Goal: Task Accomplishment & Management: Complete application form

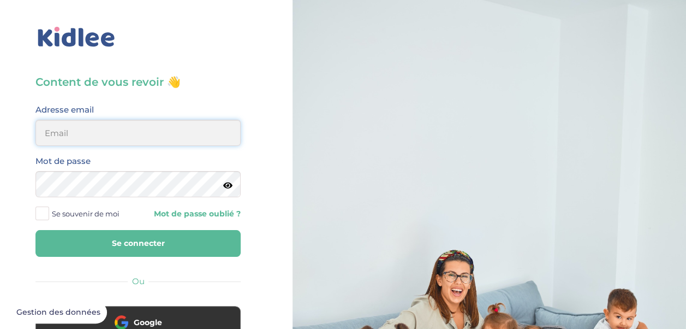
drag, startPoint x: 0, startPoint y: 0, endPoint x: 145, endPoint y: 140, distance: 201.5
click at [145, 140] on input "email" at bounding box center [137, 133] width 205 height 26
type input "amirabrougui2002@gmail.com"
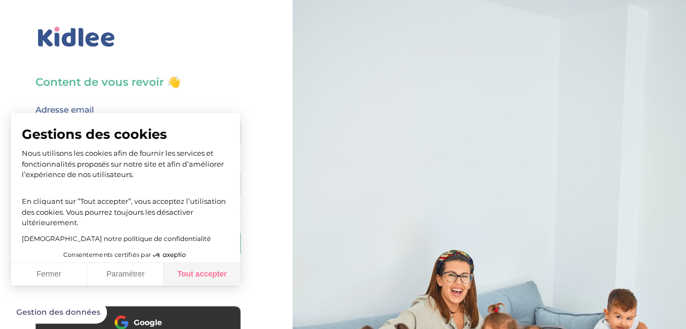
click at [204, 272] on button "Tout accepter" at bounding box center [202, 274] width 76 height 23
checkbox input "true"
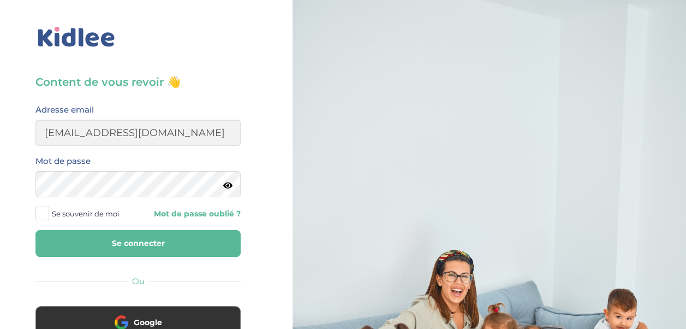
click at [158, 239] on button "Se connecter" at bounding box center [137, 243] width 205 height 27
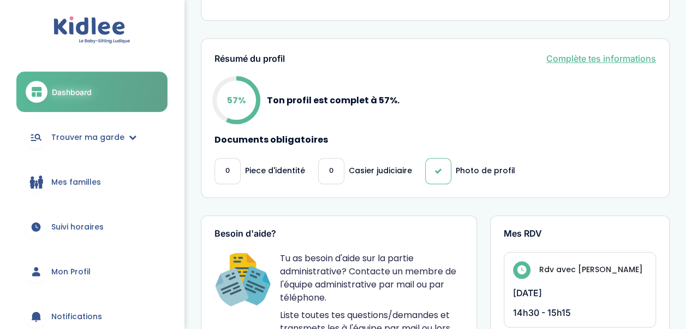
scroll to position [490, 0]
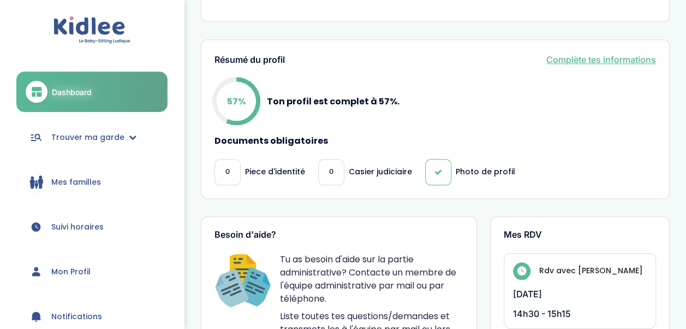
click at [619, 53] on link "Complète tes informations" at bounding box center [601, 59] width 110 height 13
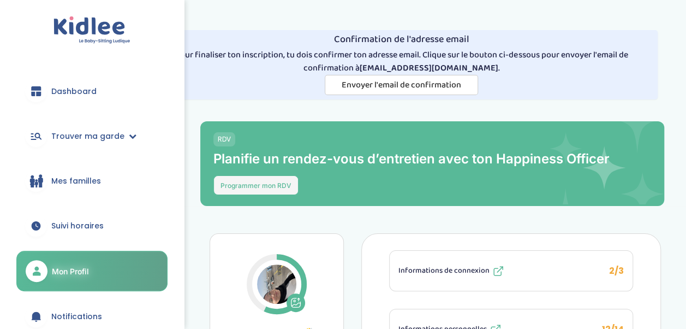
click at [258, 191] on button "Programmer mon RDV" at bounding box center [255, 185] width 85 height 20
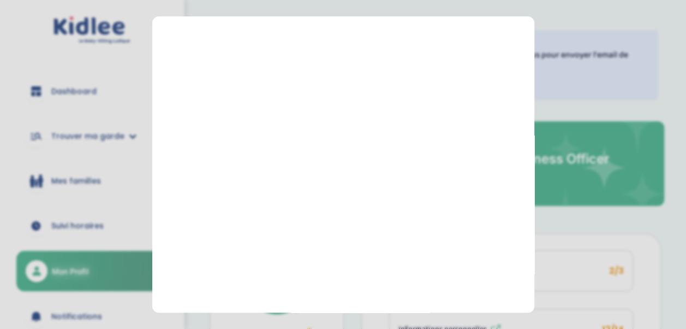
scroll to position [477, 0]
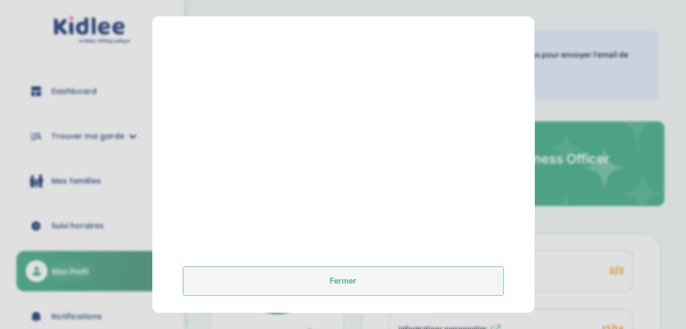
click at [393, 282] on button "Fermer" at bounding box center [343, 280] width 321 height 29
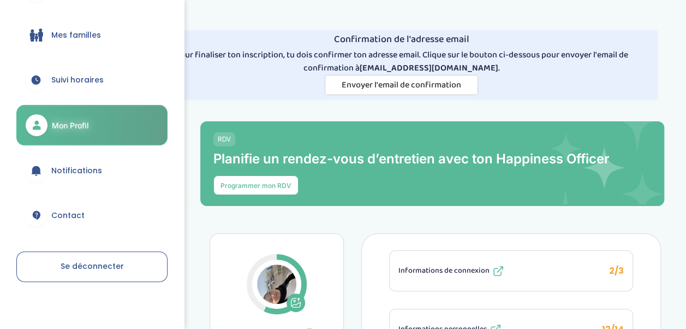
scroll to position [0, 0]
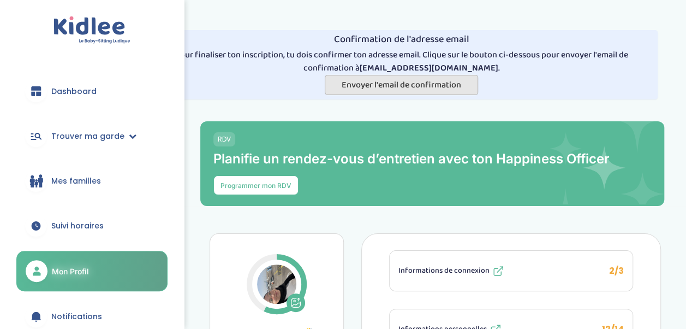
click at [436, 94] on button "Envoyer l'email de confirmation" at bounding box center [401, 85] width 153 height 20
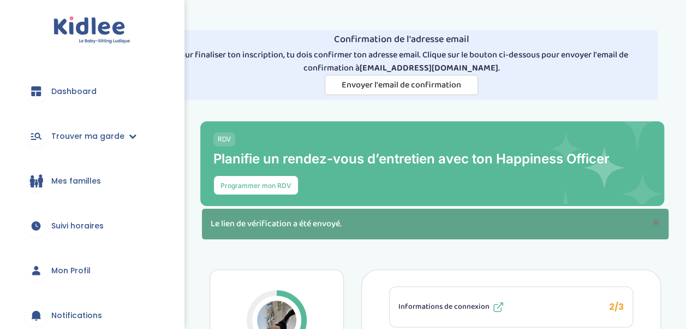
click at [121, 86] on link "Dashboard" at bounding box center [91, 91] width 151 height 39
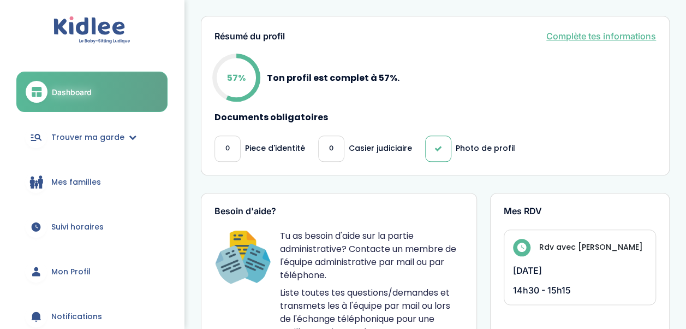
scroll to position [513, 0]
click at [120, 138] on span "Trouver ma garde" at bounding box center [87, 137] width 73 height 11
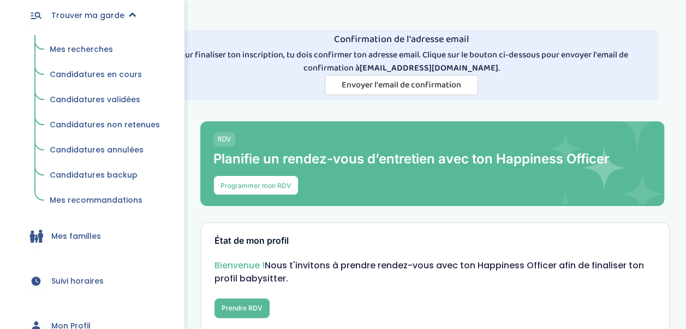
scroll to position [121, 0]
click at [111, 226] on link "Mes familles" at bounding box center [91, 236] width 151 height 39
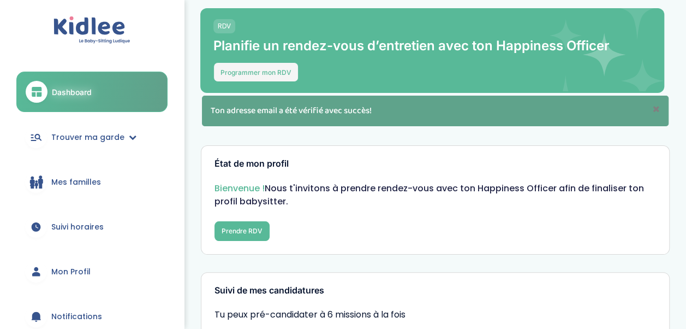
click at [249, 64] on button "Programmer mon RDV" at bounding box center [255, 72] width 85 height 20
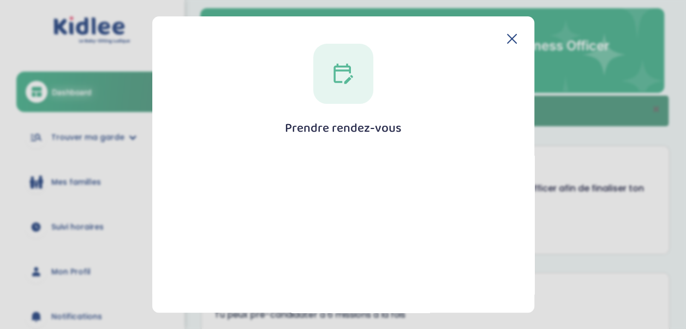
click at [513, 32] on div "Prendre rendez-vous Fermer" at bounding box center [343, 164] width 382 height 296
click at [508, 38] on icon at bounding box center [512, 38] width 9 height 9
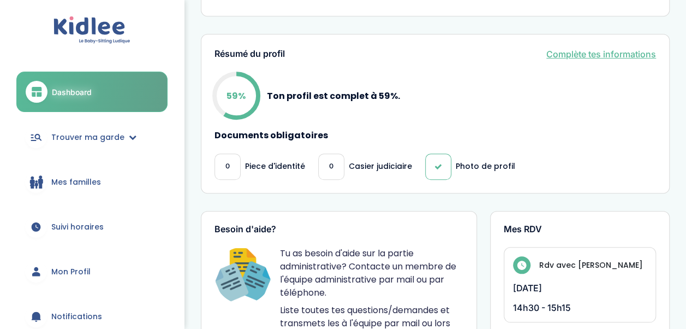
scroll to position [437, 0]
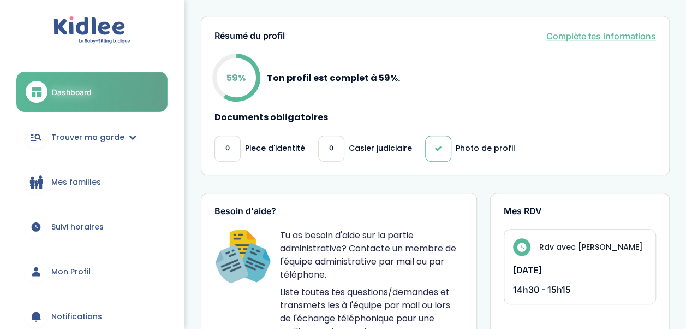
click at [558, 32] on link "Complète tes informations" at bounding box center [601, 35] width 110 height 13
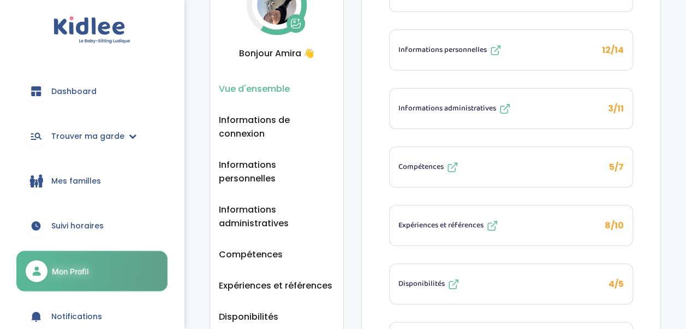
scroll to position [282, 0]
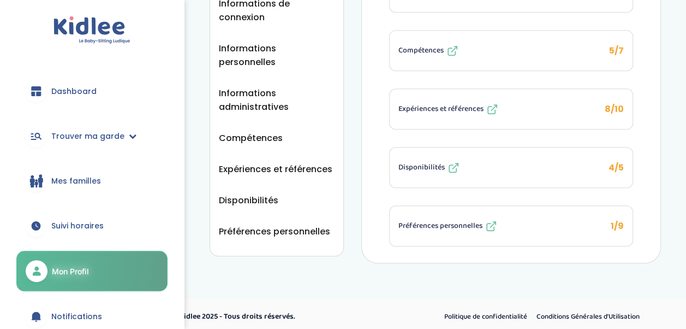
click at [449, 220] on span "Préférences personnelles" at bounding box center [441, 225] width 84 height 11
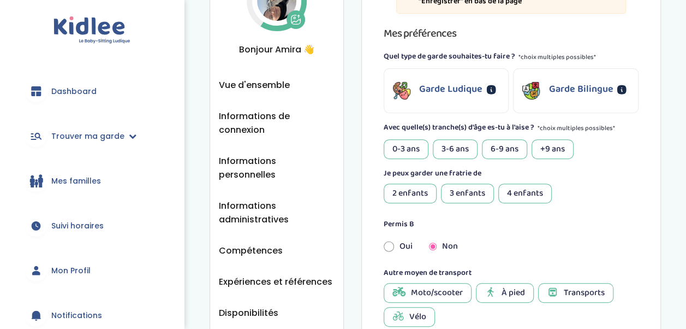
scroll to position [149, 0]
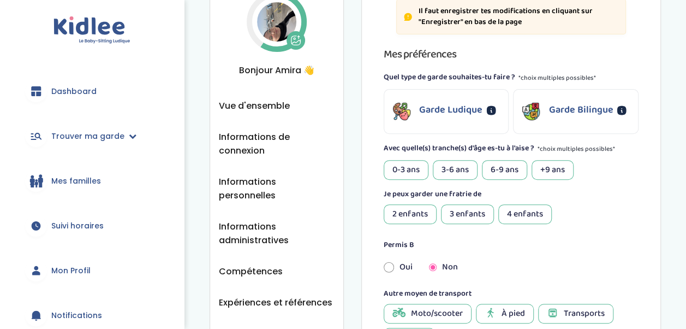
click at [407, 165] on div "0-3 ans" at bounding box center [406, 170] width 45 height 20
click at [443, 165] on div "3-6 ans" at bounding box center [455, 170] width 45 height 20
click at [491, 169] on div "6-9 ans" at bounding box center [504, 170] width 45 height 20
click at [560, 170] on div "+9 ans" at bounding box center [553, 170] width 42 height 20
click at [581, 114] on p "Garde Bilingue" at bounding box center [581, 110] width 64 height 15
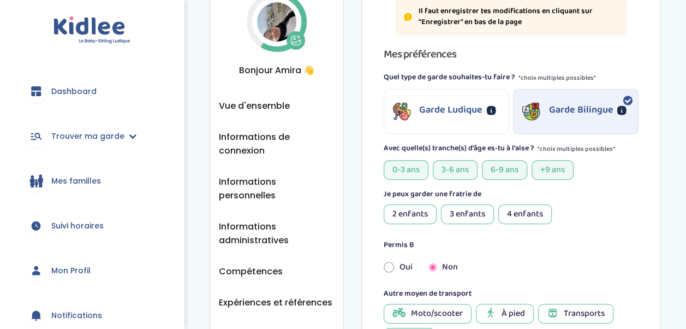
click at [457, 106] on p "Garde Ludique" at bounding box center [450, 110] width 63 height 15
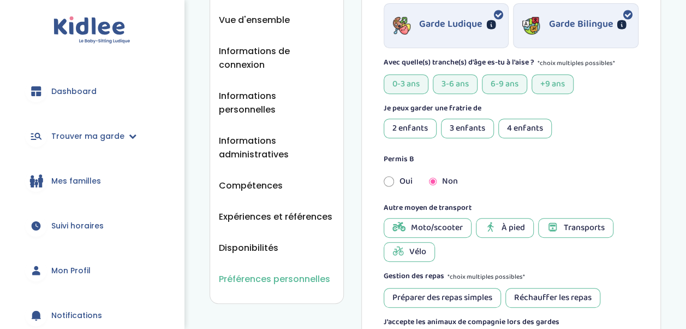
scroll to position [241, 0]
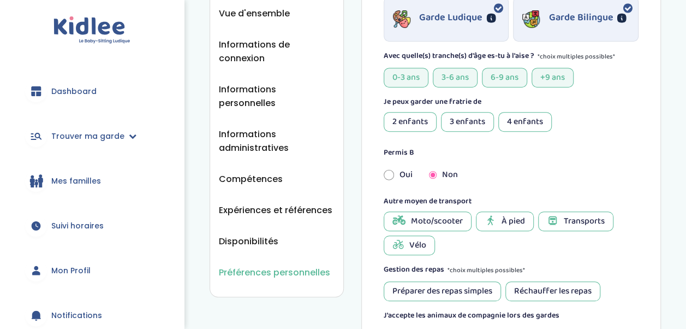
click at [423, 127] on div "2 enfants" at bounding box center [410, 122] width 53 height 20
click at [461, 127] on div "3 enfants" at bounding box center [467, 122] width 53 height 20
click at [530, 117] on div "4 enfants" at bounding box center [524, 122] width 53 height 20
click at [390, 171] on input "radio" at bounding box center [389, 175] width 10 height 24
radio input "true"
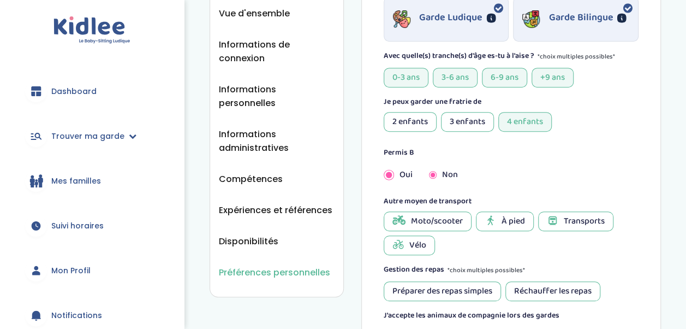
radio input "false"
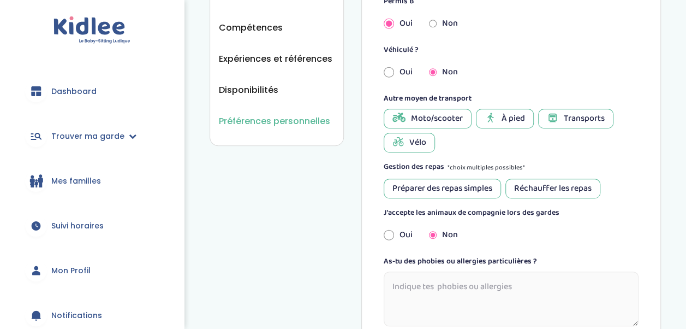
scroll to position [400, 0]
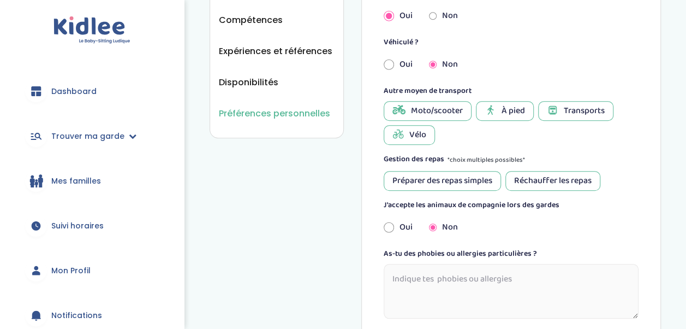
click at [561, 108] on div "Transports" at bounding box center [575, 111] width 75 height 20
click at [508, 112] on span "À pied" at bounding box center [513, 110] width 23 height 13
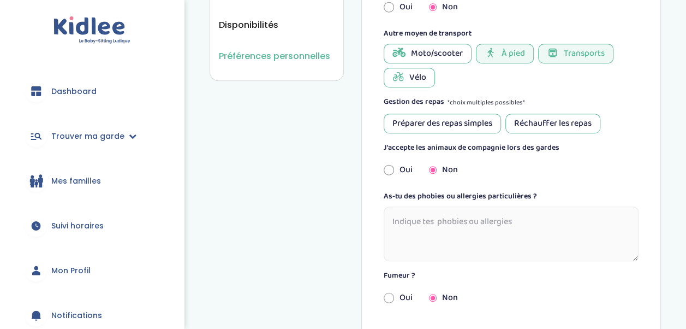
scroll to position [469, 0]
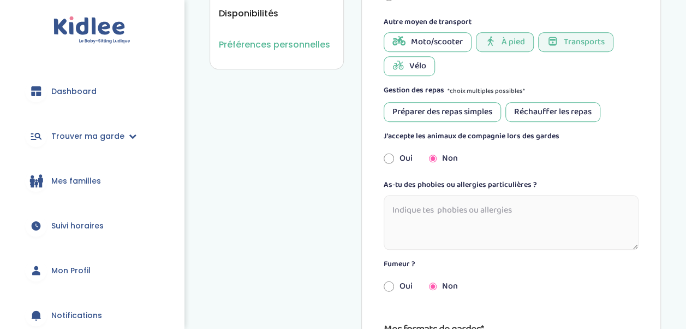
click at [483, 116] on div "Préparer des repas simples" at bounding box center [442, 112] width 117 height 20
click at [553, 115] on div "Réchauffer les repas" at bounding box center [553, 112] width 95 height 20
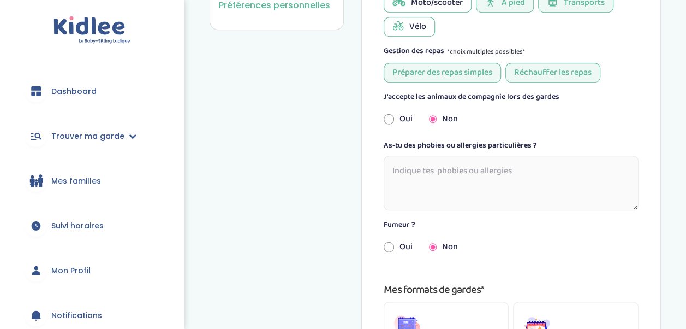
scroll to position [530, 0]
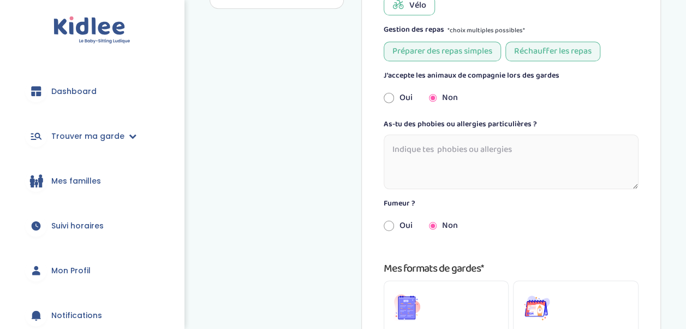
click at [391, 97] on input "radio" at bounding box center [389, 98] width 10 height 24
radio input "true"
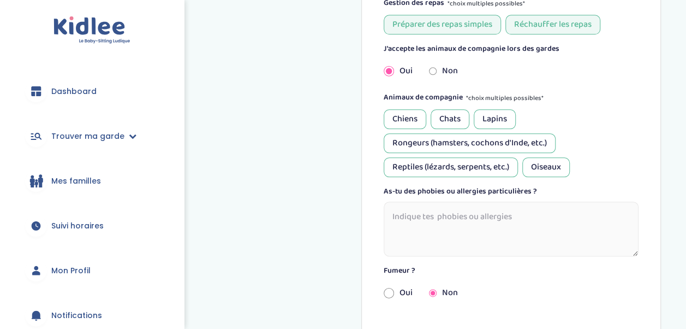
scroll to position [560, 0]
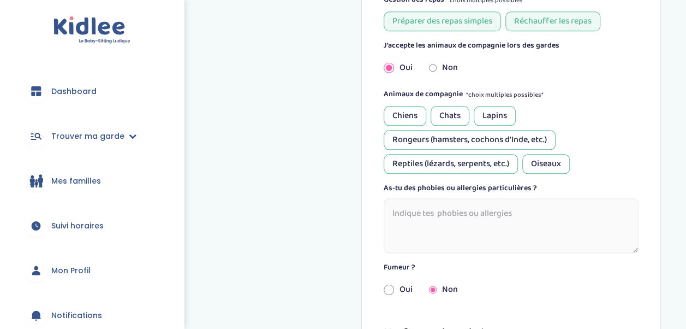
click at [417, 117] on div "Chiens" at bounding box center [405, 116] width 43 height 20
click at [458, 113] on div "Chats" at bounding box center [450, 116] width 39 height 20
click at [501, 110] on div "Lapins" at bounding box center [495, 116] width 42 height 20
click at [447, 107] on div "Chats" at bounding box center [450, 116] width 39 height 20
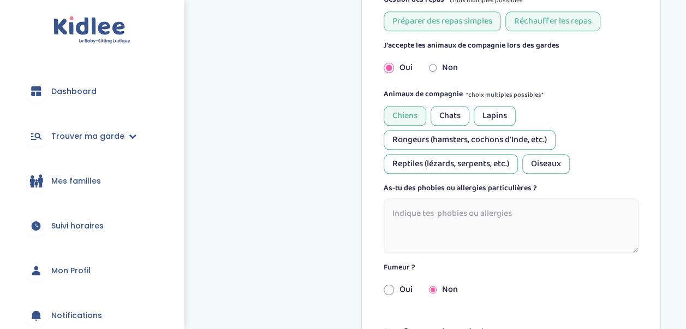
click at [407, 113] on div "Chiens" at bounding box center [405, 116] width 43 height 20
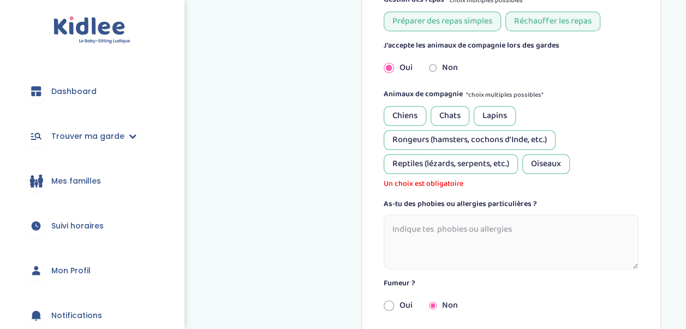
click at [439, 61] on div "Non" at bounding box center [443, 68] width 45 height 24
click at [436, 65] on input "radio" at bounding box center [433, 68] width 8 height 24
radio input "true"
radio input "false"
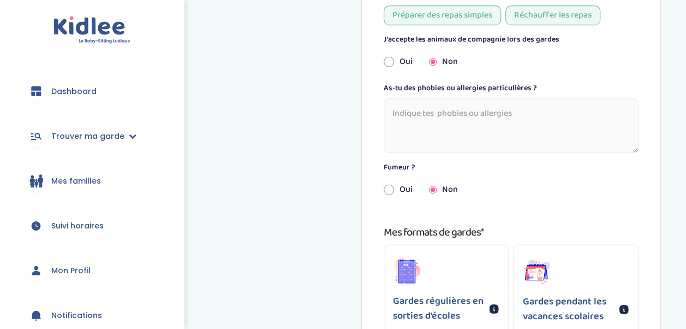
scroll to position [566, 0]
click at [468, 127] on textarea at bounding box center [511, 125] width 255 height 55
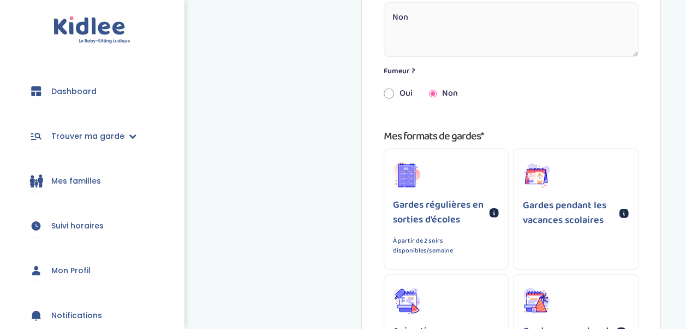
scroll to position [692, 0]
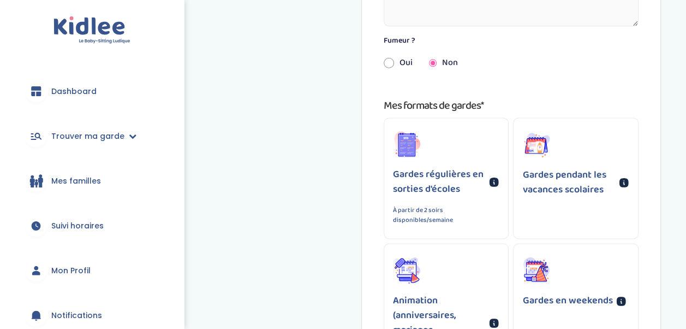
type textarea "Non"
click at [472, 225] on div "Gardes régulières en sorties d'écoles À partir de 2 soirs disponibles/semaine" at bounding box center [446, 178] width 124 height 120
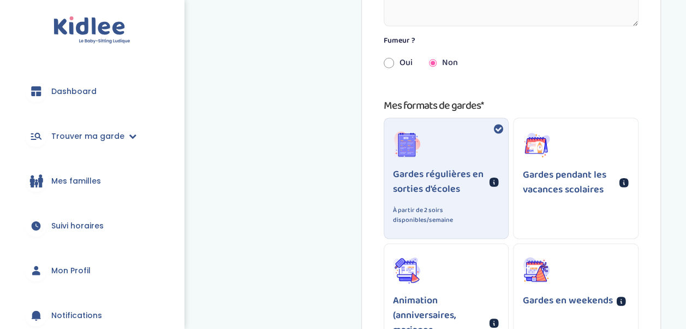
click at [575, 211] on div "Gardes pendant les vacances scolaires" at bounding box center [576, 177] width 126 height 121
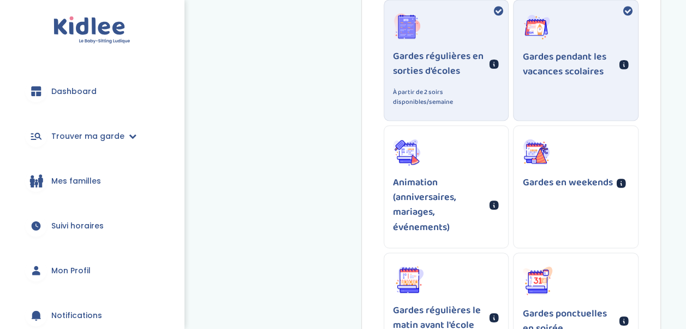
scroll to position [810, 0]
click at [575, 211] on div "Gardes en weekends" at bounding box center [576, 187] width 126 height 123
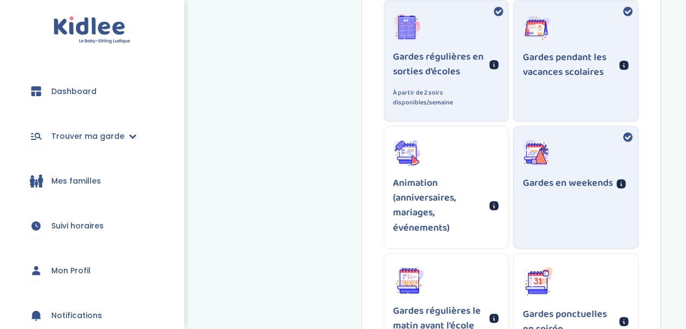
click at [480, 218] on p "Animation (anniversaires, mariages, événements)" at bounding box center [439, 205] width 93 height 59
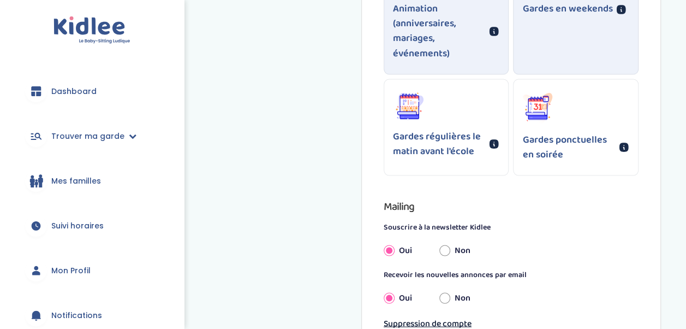
scroll to position [983, 0]
click at [449, 144] on p "Gardes régulières le matin avant l'école" at bounding box center [439, 143] width 93 height 29
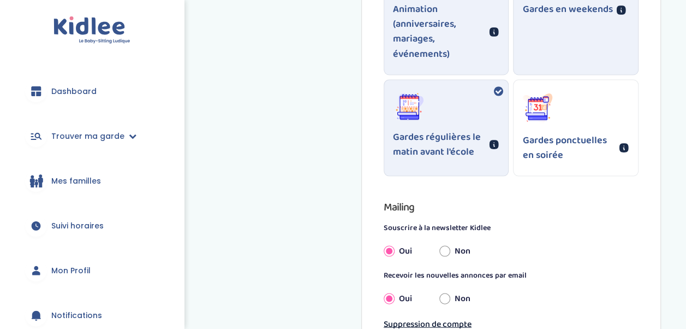
click at [571, 142] on p "Gardes ponctuelles en soirée" at bounding box center [568, 147] width 93 height 29
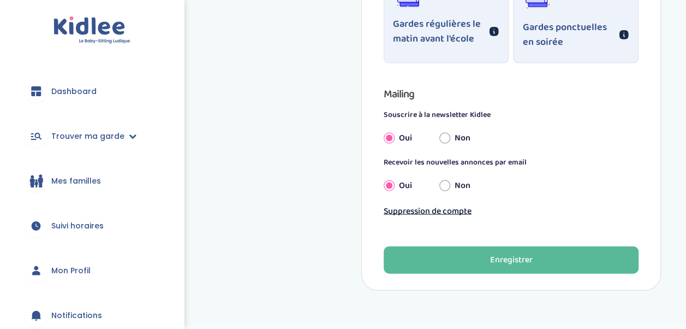
scroll to position [1097, 0]
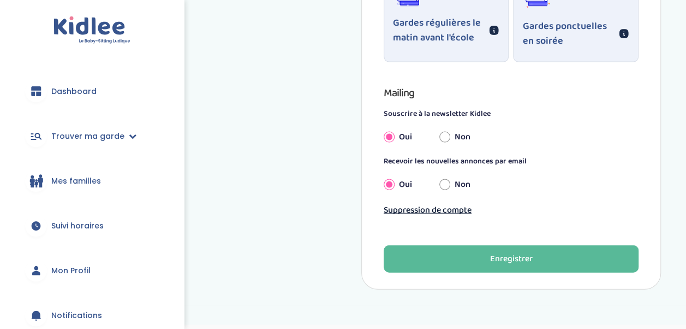
click at [448, 138] on input "Non" at bounding box center [444, 137] width 11 height 24
radio input "true"
radio input "false"
click at [449, 181] on input "Non" at bounding box center [444, 185] width 11 height 24
radio input "true"
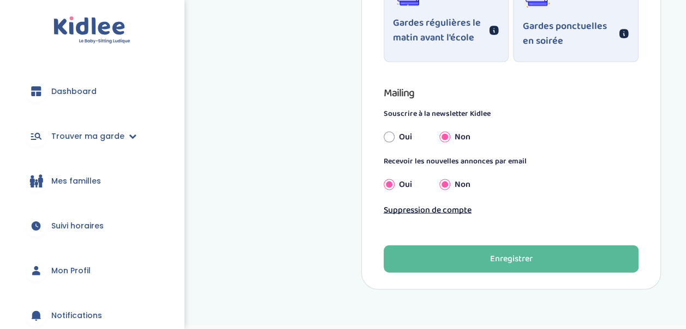
radio input "false"
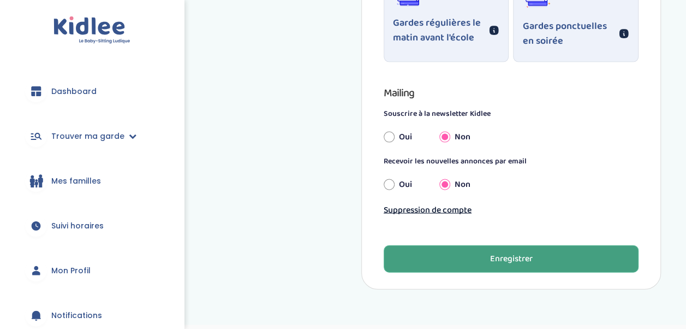
click at [503, 256] on div "Enregistrer" at bounding box center [511, 259] width 43 height 13
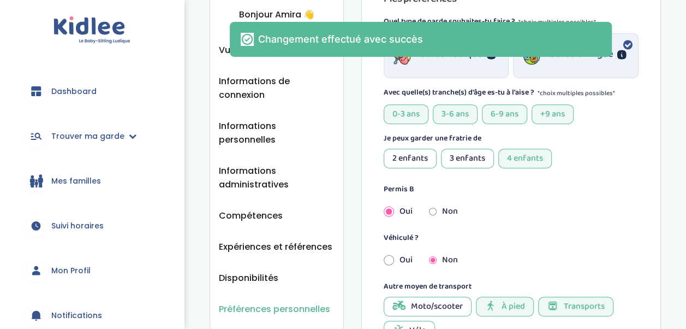
scroll to position [205, 0]
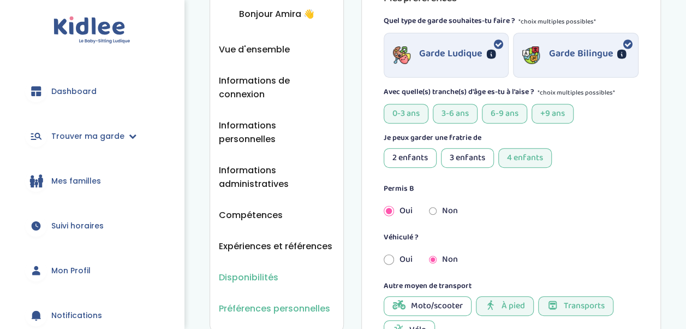
click at [247, 270] on span "Disponibilités" at bounding box center [249, 277] width 60 height 14
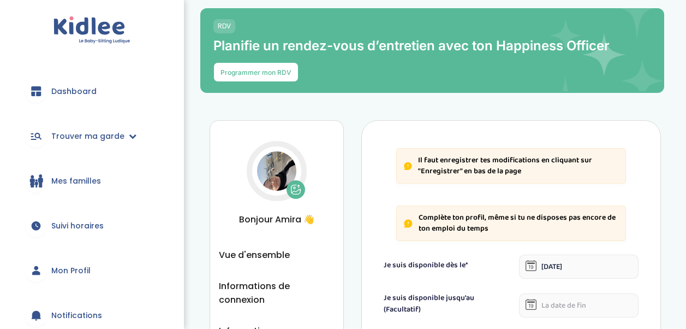
select select "1"
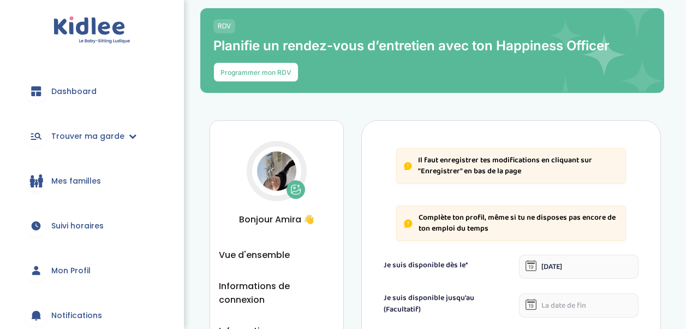
select select "1"
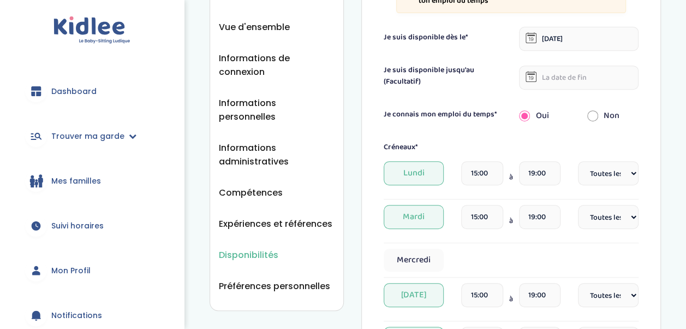
scroll to position [227, 0]
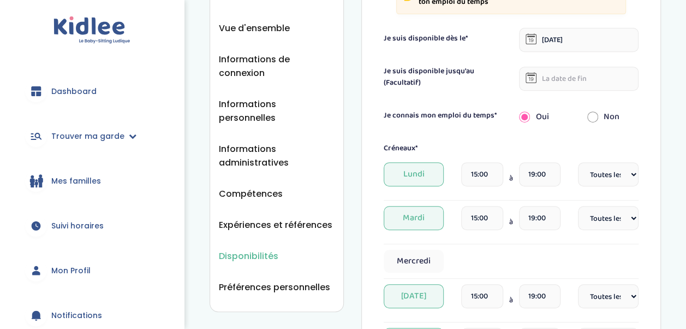
click at [590, 112] on input "radio" at bounding box center [592, 117] width 11 height 24
radio input "true"
radio input "false"
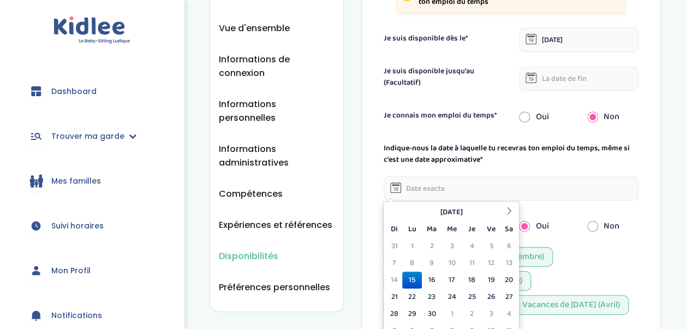
click at [495, 185] on input "text" at bounding box center [511, 188] width 255 height 24
click at [458, 275] on td "17" at bounding box center [452, 279] width 20 height 17
type input "17-09-2025"
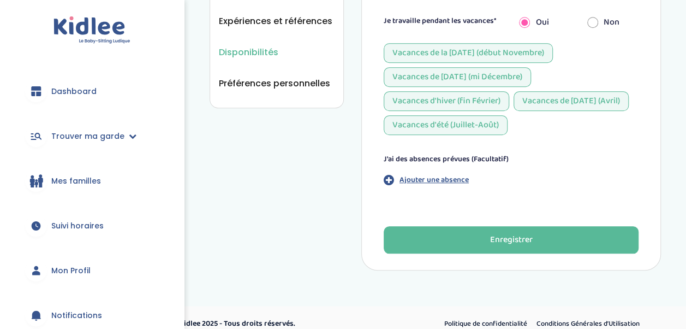
scroll to position [431, 0]
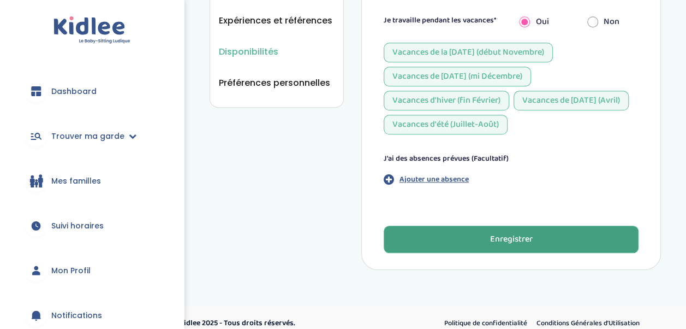
click at [499, 241] on div "Enregistrer" at bounding box center [511, 239] width 43 height 13
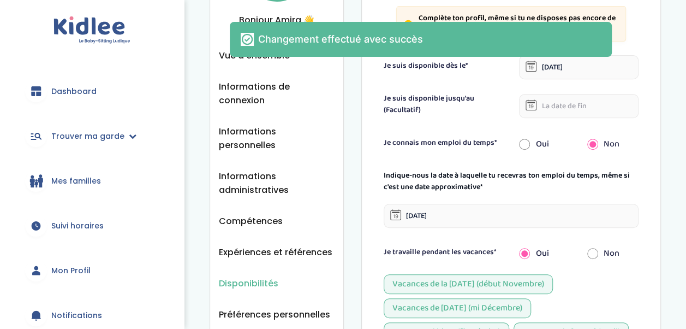
scroll to position [199, 0]
click at [296, 246] on span "Expériences et références" at bounding box center [276, 253] width 114 height 14
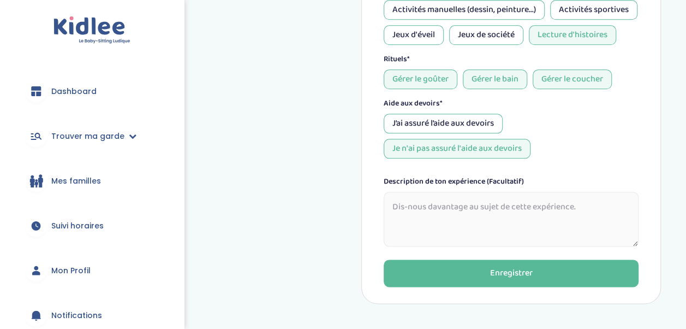
scroll to position [568, 0]
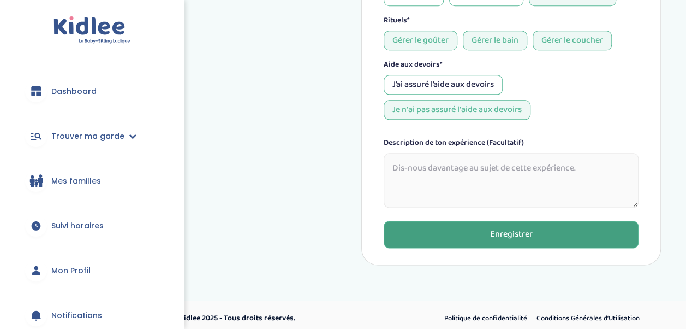
click at [496, 248] on button "Enregistrer" at bounding box center [511, 234] width 255 height 27
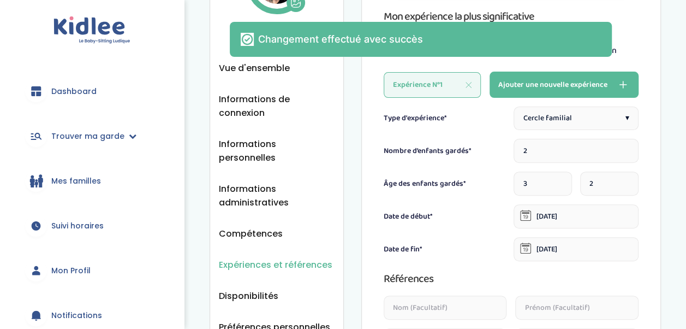
scroll to position [102, 0]
click at [265, 227] on span "Compétences" at bounding box center [251, 234] width 64 height 14
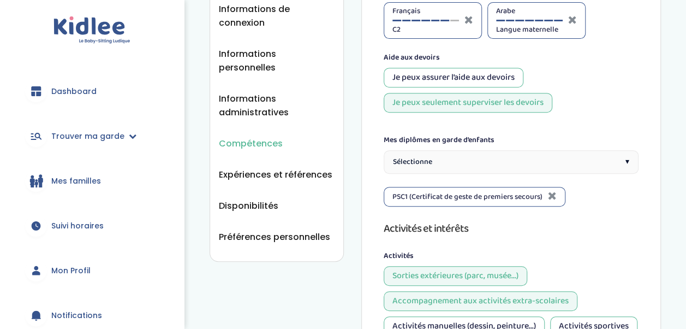
scroll to position [215, 0]
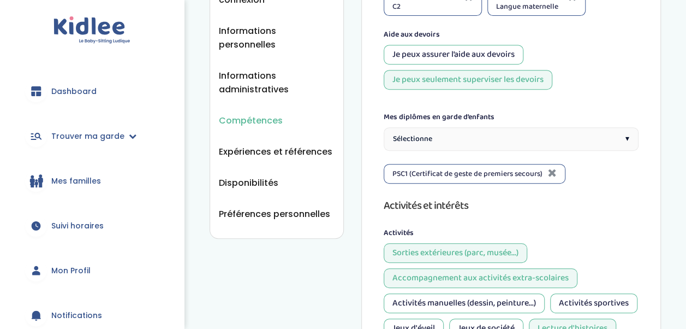
click at [430, 57] on div "Je peux assurer l’aide aux devoirs" at bounding box center [454, 55] width 140 height 20
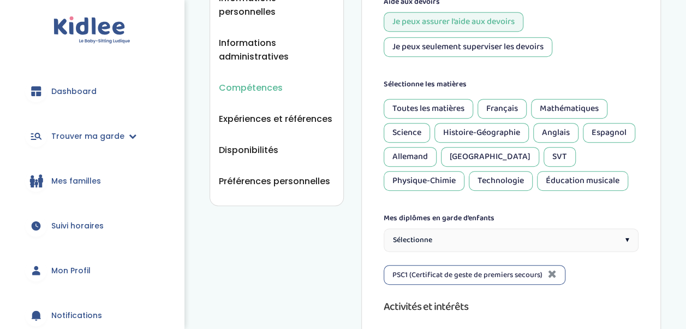
scroll to position [249, 0]
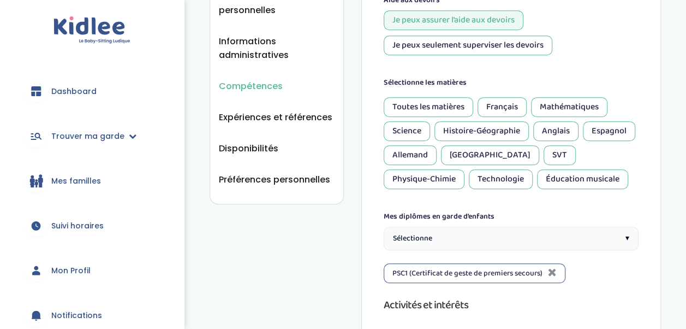
click at [506, 111] on div "Français" at bounding box center [502, 107] width 49 height 20
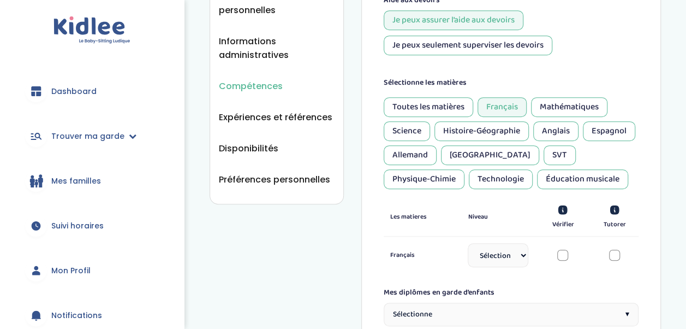
click at [558, 126] on div "Anglais" at bounding box center [555, 131] width 45 height 20
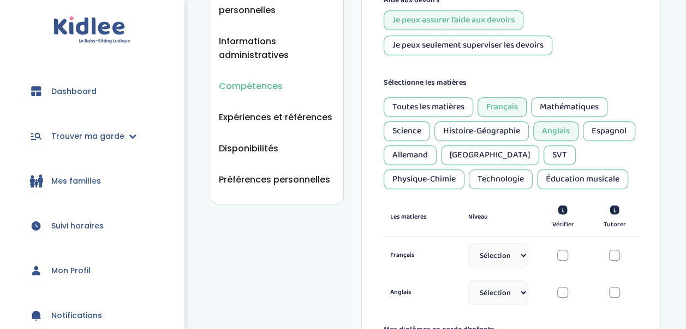
click at [613, 127] on div "Espagnol" at bounding box center [609, 131] width 52 height 20
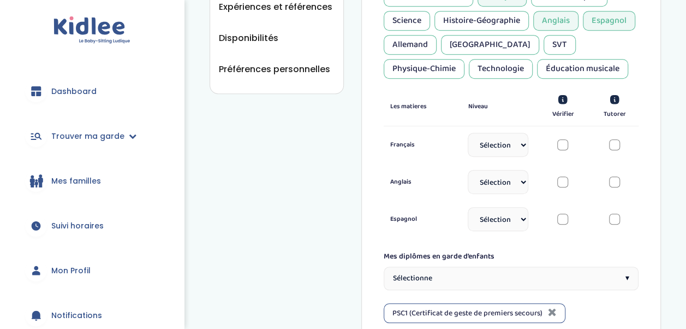
scroll to position [364, 0]
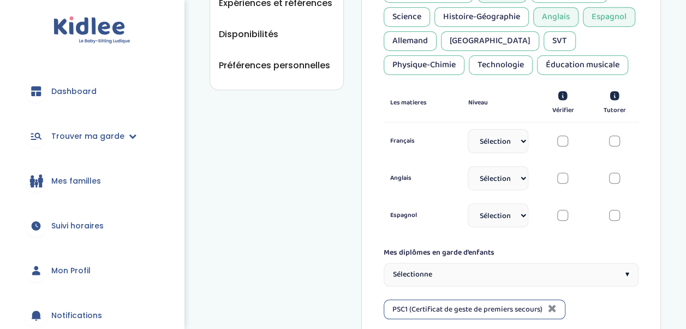
click at [514, 146] on select "Sélectionne CP CE1 CE2 CM1 CM2 6eme 5eme 4eme 3eme Seconde Prémière Terminale" at bounding box center [498, 141] width 61 height 24
click at [670, 119] on div "Compétences Vue d'ensemble Informations de connexion Informations personnelles …" at bounding box center [436, 217] width 502 height 1128
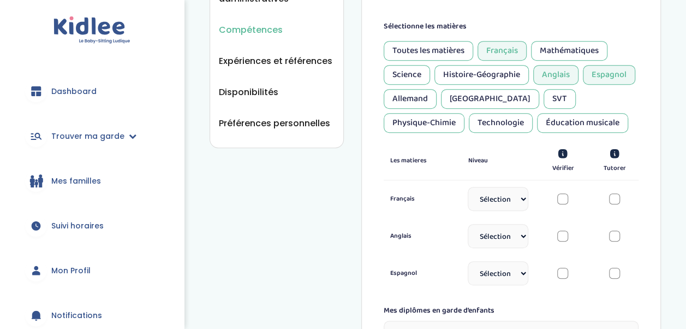
scroll to position [304, 0]
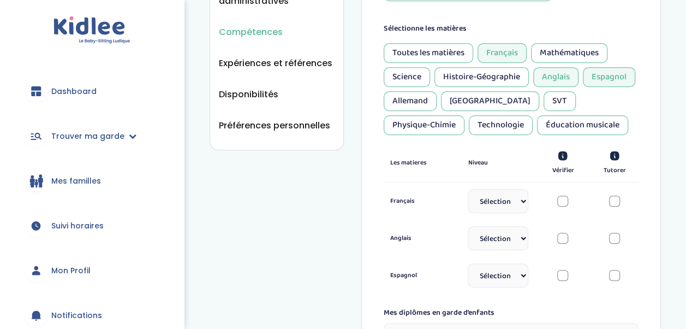
drag, startPoint x: 444, startPoint y: 40, endPoint x: 450, endPoint y: 46, distance: 8.1
click at [450, 46] on div "Sélectionne les matières Toutes les matières Français Mathématiques Science His…" at bounding box center [511, 158] width 255 height 271
click at [450, 46] on div "Toutes les matières" at bounding box center [429, 53] width 90 height 20
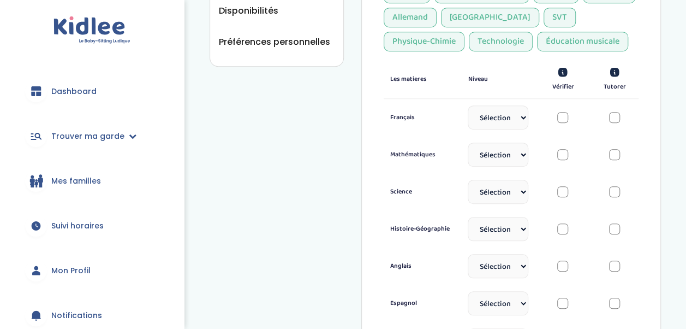
scroll to position [399, 0]
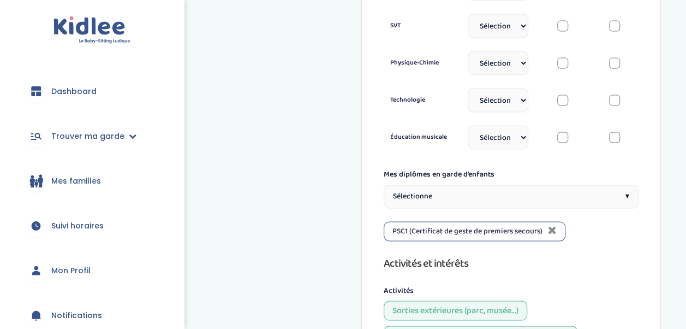
scroll to position [779, 0]
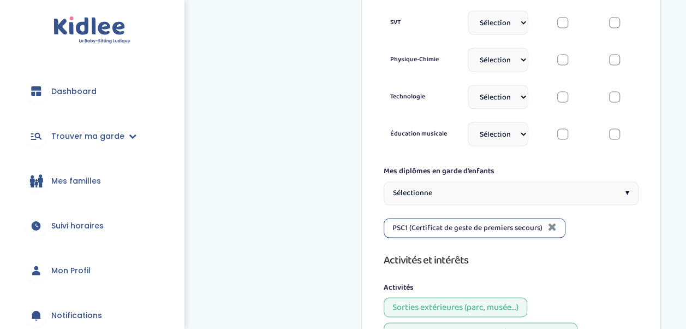
click at [563, 190] on div "Sélectionne ▾" at bounding box center [511, 192] width 255 height 23
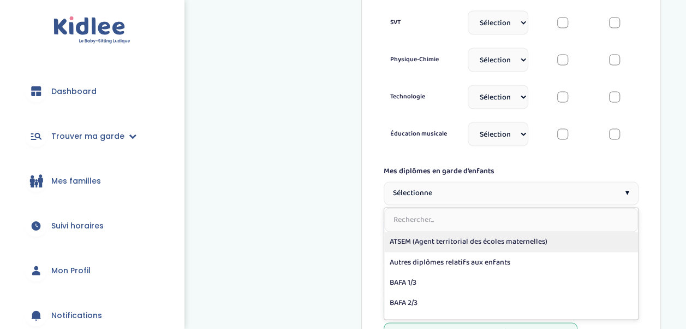
scroll to position [54, 0]
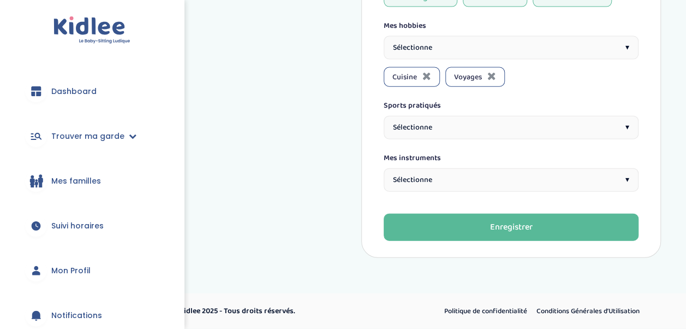
scroll to position [1214, 0]
click at [539, 139] on div "Sélectionne ▾" at bounding box center [511, 127] width 255 height 23
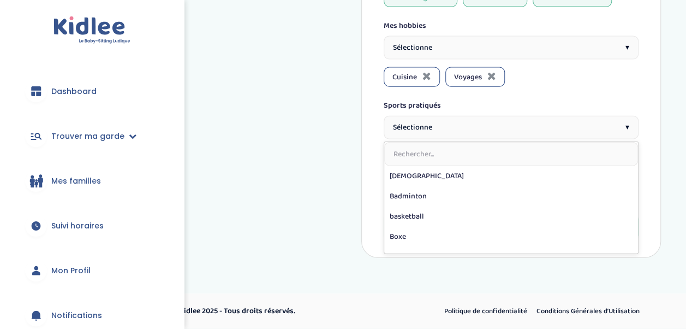
click at [539, 139] on div "Sélectionne ▾" at bounding box center [511, 127] width 255 height 23
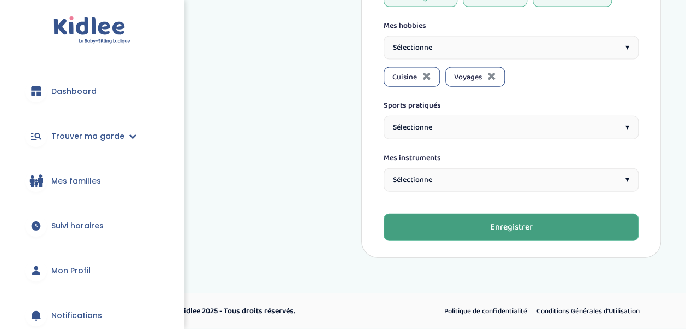
click at [558, 241] on button "Enregistrer" at bounding box center [511, 226] width 255 height 27
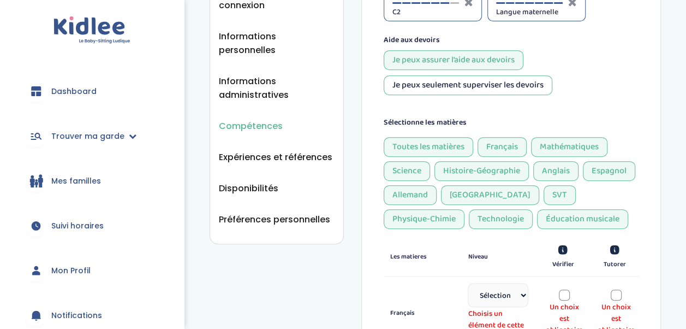
scroll to position [206, 0]
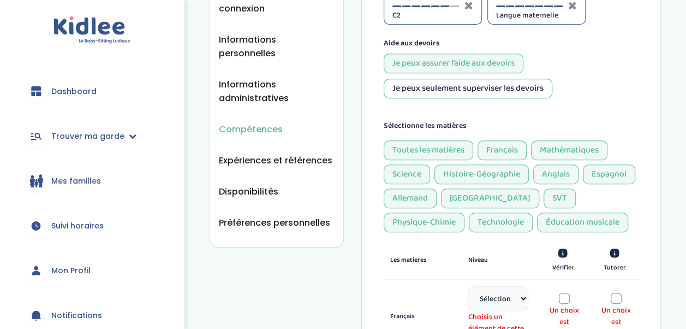
click at [456, 88] on div "Je peux seulement superviser les devoirs" at bounding box center [468, 89] width 169 height 20
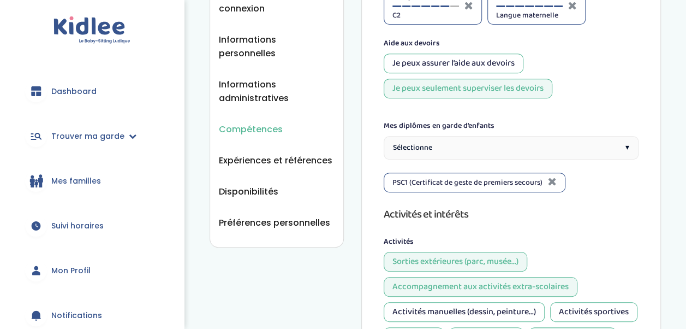
click at [481, 147] on div "Sélectionne ▾" at bounding box center [511, 147] width 255 height 23
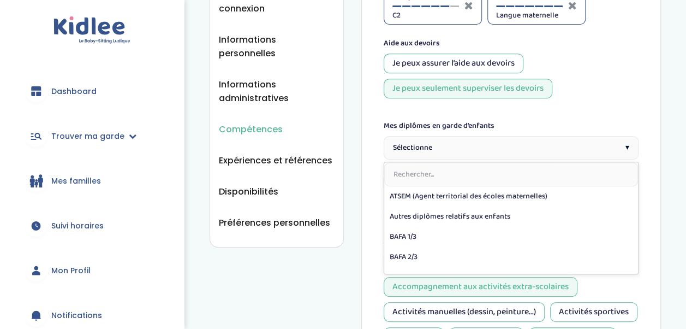
click at [481, 147] on div "Sélectionne ▾" at bounding box center [511, 147] width 255 height 23
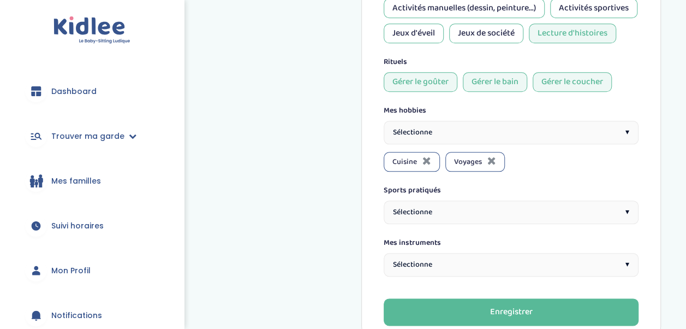
scroll to position [614, 0]
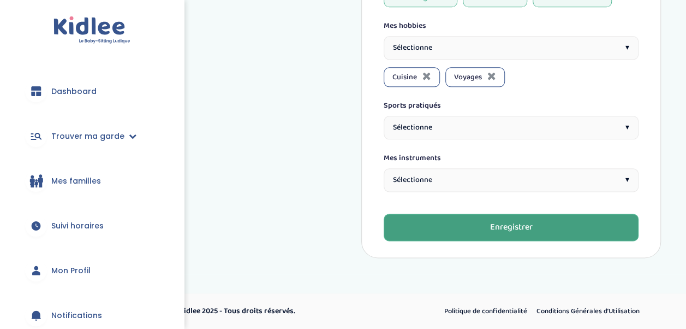
click at [528, 237] on button "Enregistrer" at bounding box center [511, 226] width 255 height 27
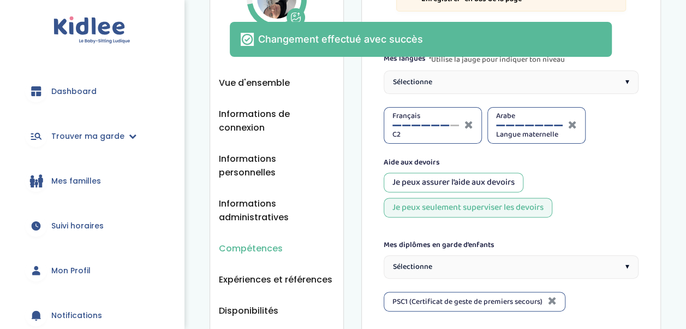
scroll to position [77, 0]
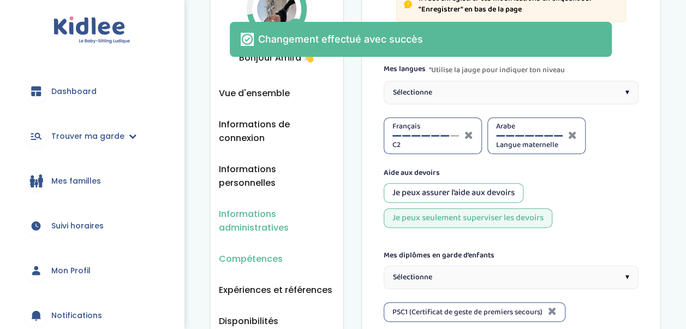
click at [261, 207] on span "Informations administratives" at bounding box center [277, 220] width 116 height 27
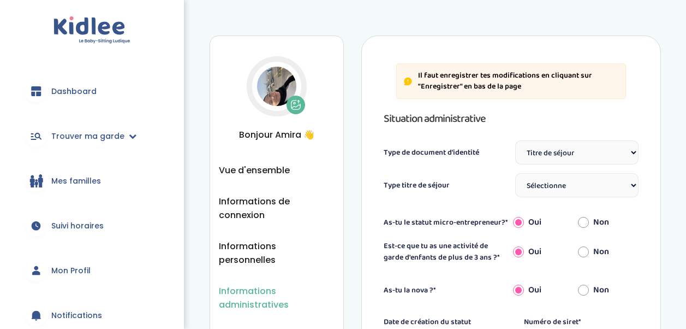
select select "Titre de séjour"
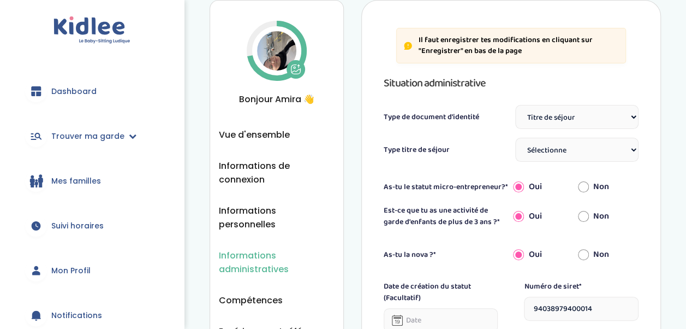
scroll to position [36, 0]
click at [571, 120] on select "Sélectionne Carte d'identité française ou Passeport français daté de moins de 5…" at bounding box center [576, 116] width 123 height 24
click at [584, 151] on select "Sélectionne TS Temporaire/ pluriannuel "Vie privée et familiale" TS Temporaire …" at bounding box center [576, 149] width 123 height 24
select select "Certificat de résidence algérien"
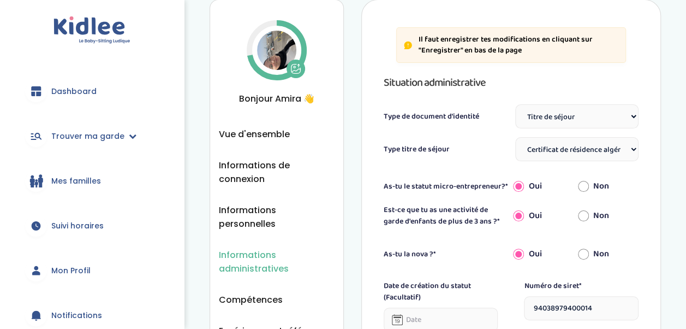
click at [515, 137] on select "Sélectionne TS Temporaire/ pluriannuel "Vie privée et familiale" TS Temporaire …" at bounding box center [576, 149] width 123 height 24
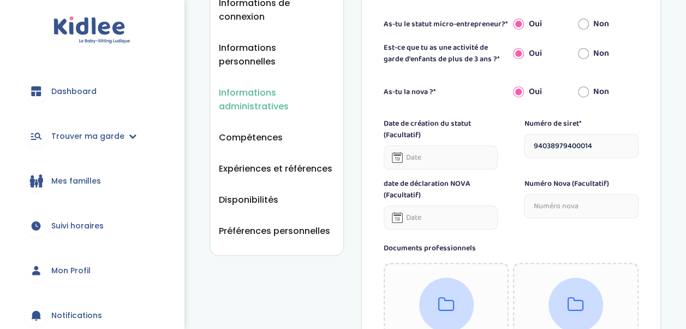
scroll to position [198, 0]
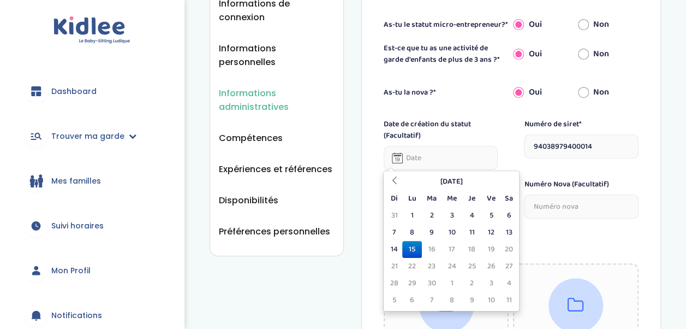
click at [468, 161] on input "text" at bounding box center [441, 158] width 115 height 24
click at [393, 182] on icon at bounding box center [394, 180] width 8 height 8
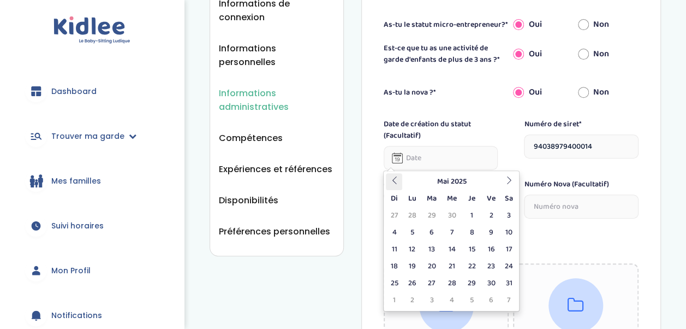
click at [393, 182] on icon at bounding box center [394, 180] width 8 height 8
click at [411, 228] on td "3" at bounding box center [411, 232] width 19 height 17
type input "03-03-2025"
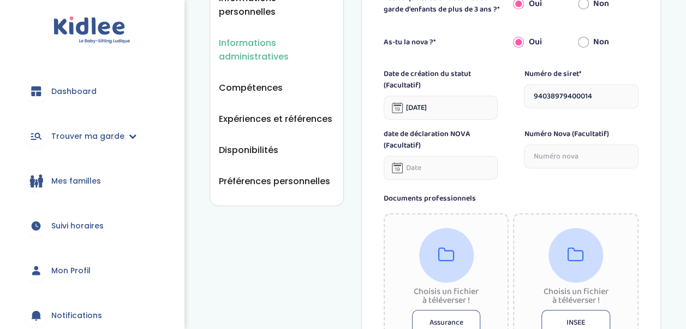
scroll to position [252, 0]
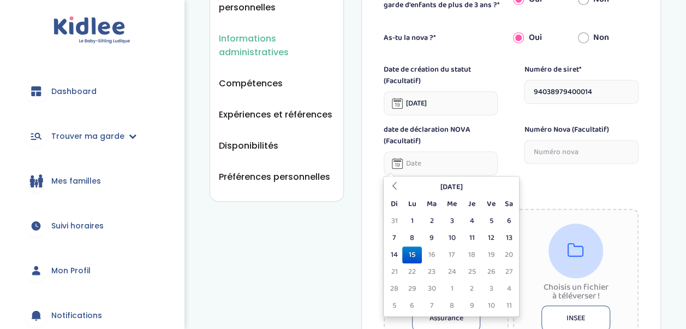
click at [464, 162] on input "text" at bounding box center [441, 163] width 115 height 24
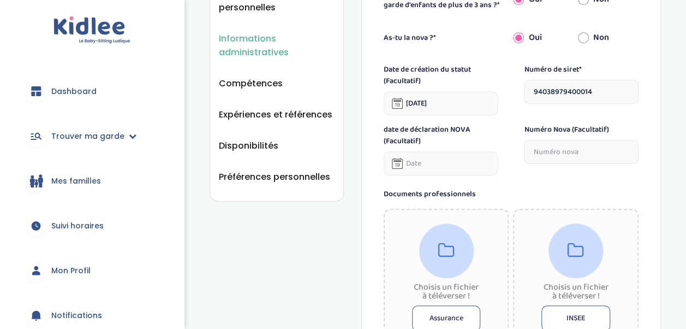
click at [568, 167] on div "Numéro Nova (Facultatif)" at bounding box center [581, 149] width 115 height 51
click at [569, 98] on input "94038979400014" at bounding box center [581, 92] width 115 height 24
paste input "94038979400014"
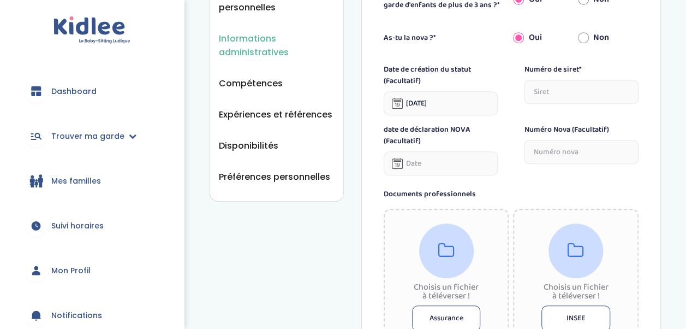
type input "94038979400014"
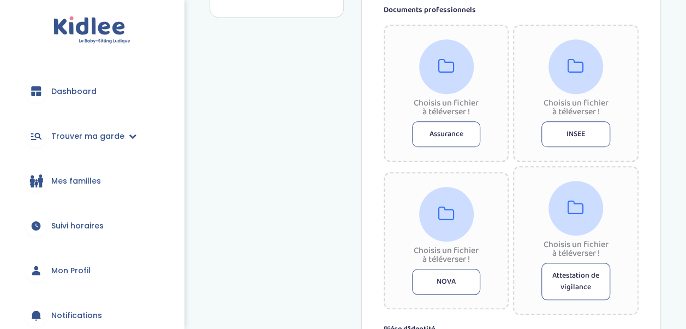
scroll to position [440, 0]
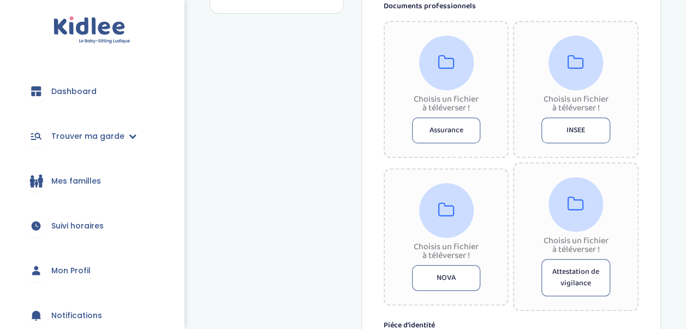
click at [554, 128] on button "INSEE" at bounding box center [576, 130] width 69 height 26
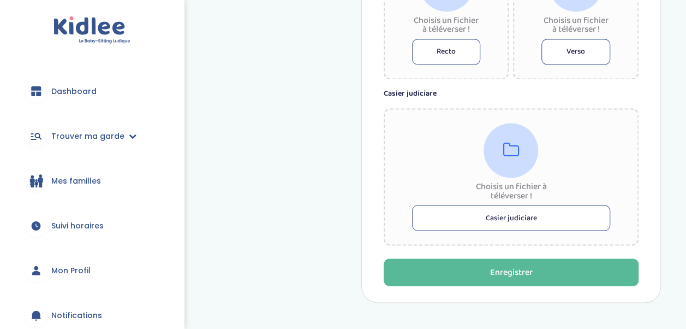
scroll to position [822, 0]
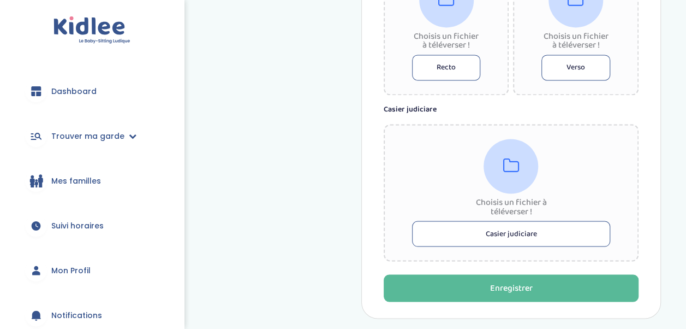
click at [549, 231] on button "Casier judiciare" at bounding box center [511, 234] width 198 height 26
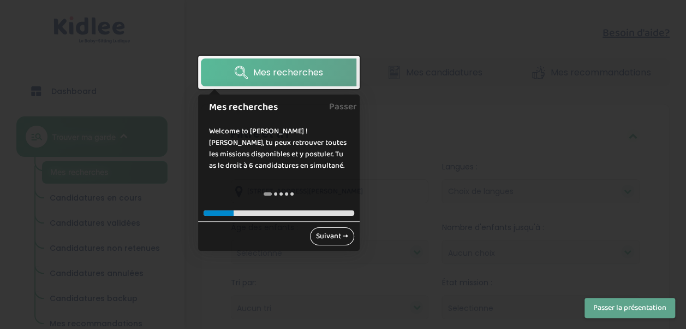
click at [326, 236] on link "Suivant →" at bounding box center [332, 236] width 44 height 18
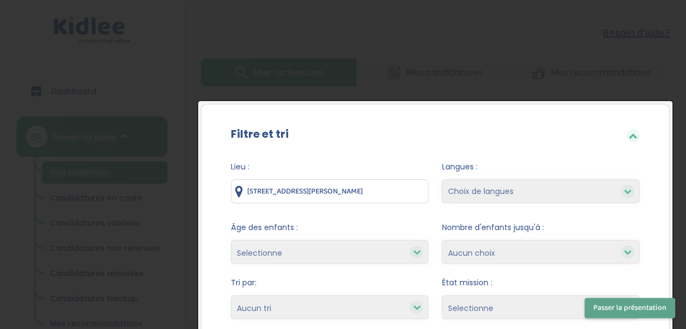
scroll to position [95, 0]
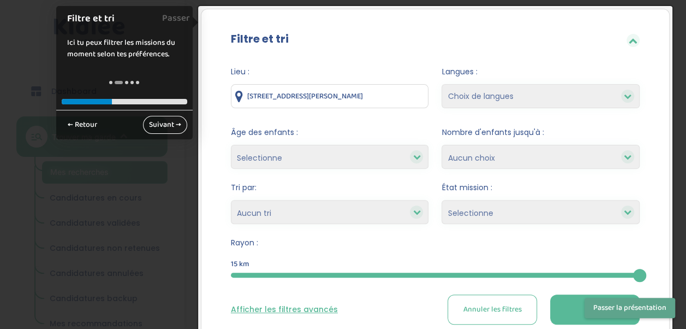
click at [168, 117] on link "Suivant →" at bounding box center [165, 125] width 44 height 18
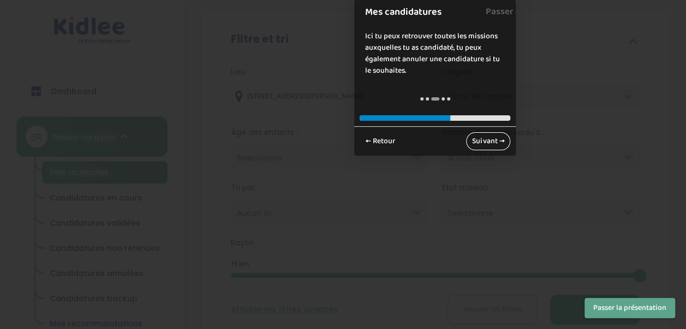
scroll to position [0, 0]
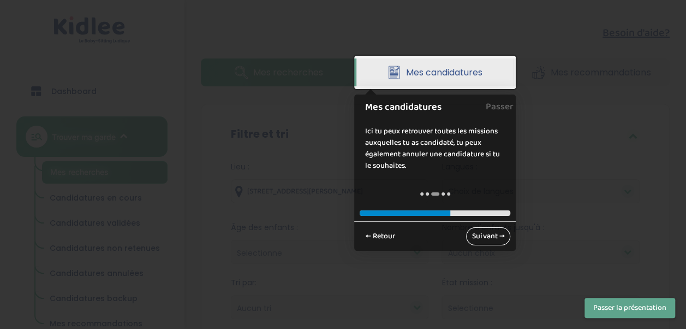
click at [469, 233] on link "Suivant →" at bounding box center [488, 236] width 44 height 18
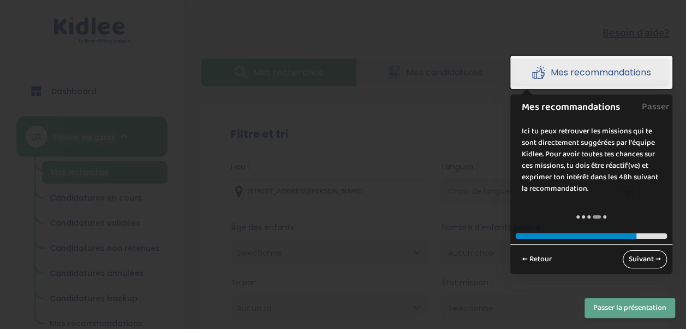
click at [656, 263] on link "Suivant →" at bounding box center [645, 259] width 44 height 18
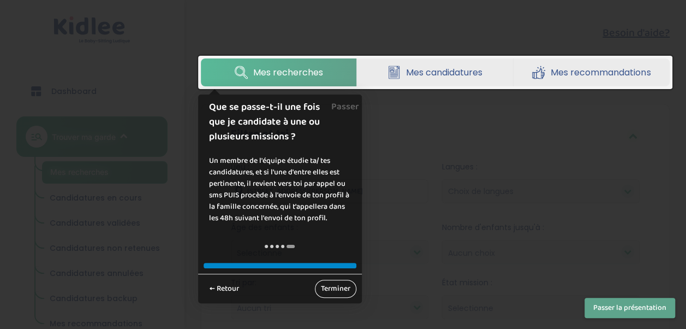
click at [331, 290] on link "Terminer" at bounding box center [335, 289] width 41 height 18
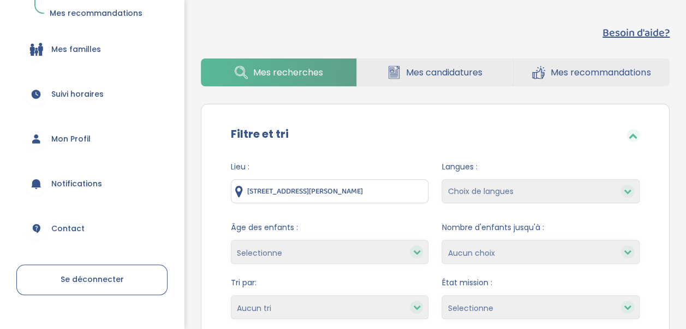
scroll to position [311, 0]
click at [72, 139] on span "Mon Profil" at bounding box center [70, 137] width 39 height 11
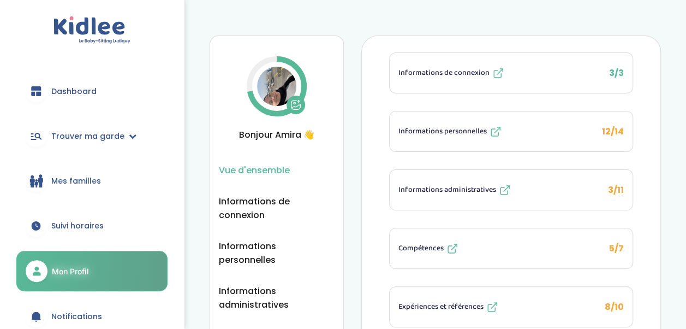
scroll to position [29, 0]
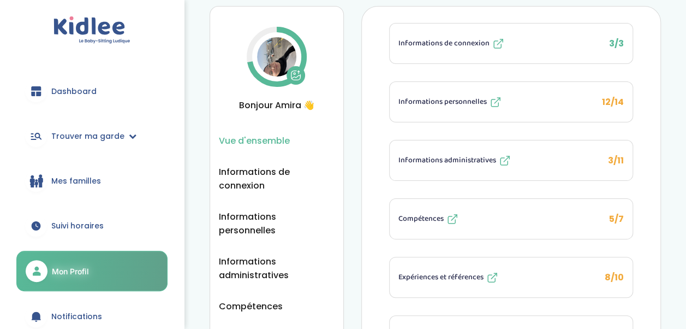
click at [522, 100] on button "Informations personnelles 12/14" at bounding box center [511, 102] width 243 height 40
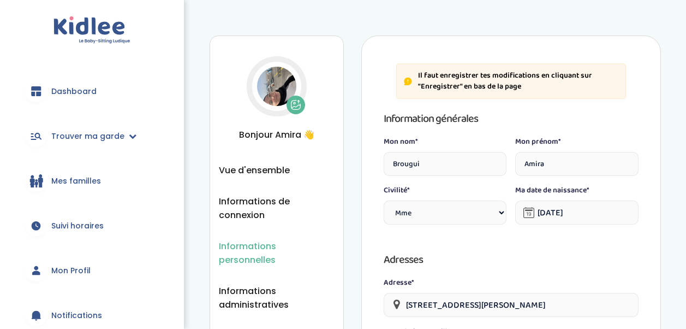
select select "1"
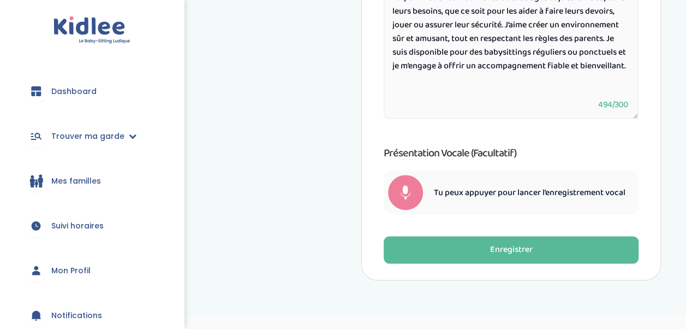
scroll to position [723, 0]
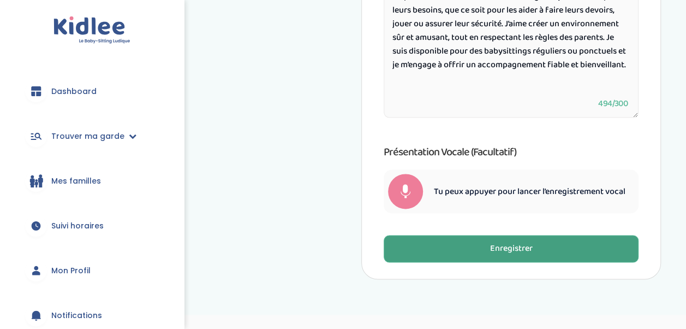
click at [479, 250] on button "Enregistrer" at bounding box center [511, 248] width 255 height 27
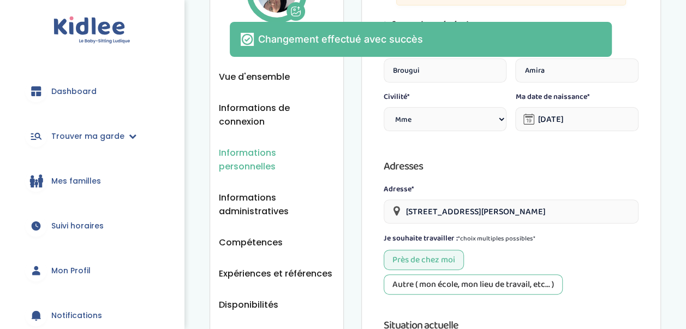
scroll to position [75, 0]
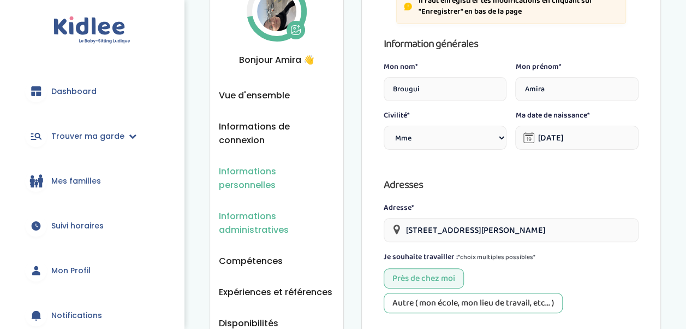
click at [271, 209] on span "Informations administratives" at bounding box center [277, 222] width 116 height 27
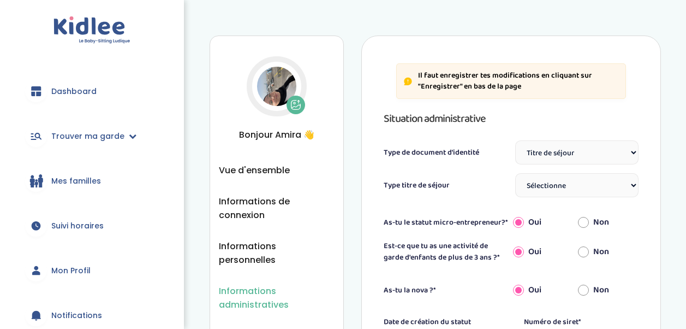
select select "Titre de séjour"
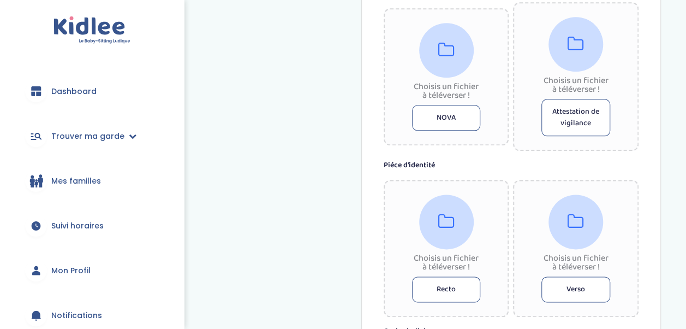
scroll to position [601, 0]
click at [576, 115] on button "Attestation de vigilance" at bounding box center [576, 116] width 69 height 37
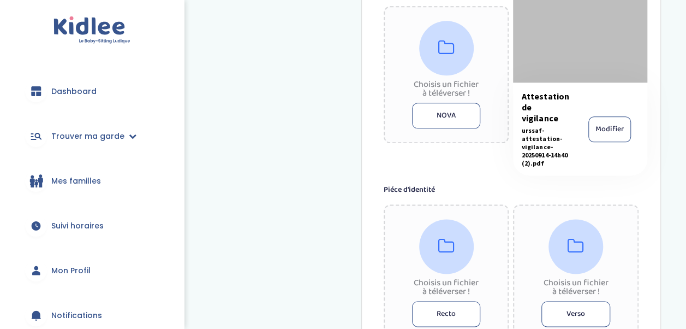
scroll to position [652, 0]
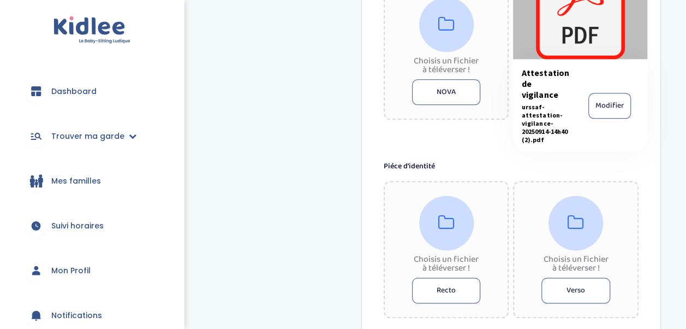
click at [451, 87] on button "NOVA" at bounding box center [446, 92] width 69 height 26
click at [631, 159] on div "Documents professionnels Choisis un fichier à téléverser ! Assurance Choisis un…" at bounding box center [511, 135] width 255 height 695
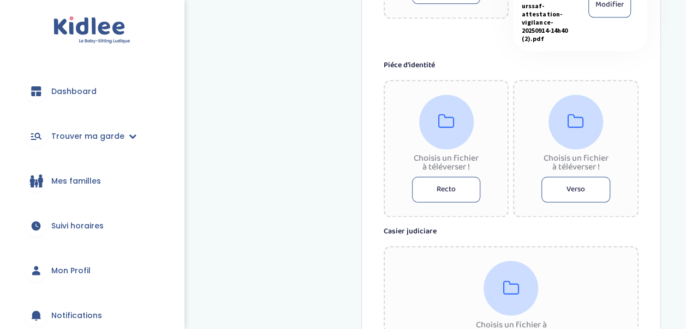
scroll to position [754, 0]
click at [457, 194] on button "Recto" at bounding box center [446, 189] width 69 height 26
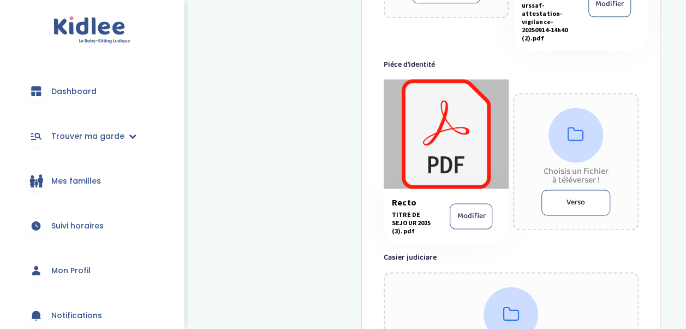
click at [580, 211] on button "Verso" at bounding box center [576, 202] width 69 height 26
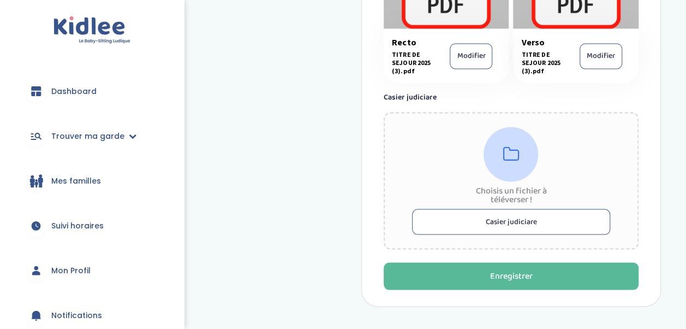
scroll to position [914, 0]
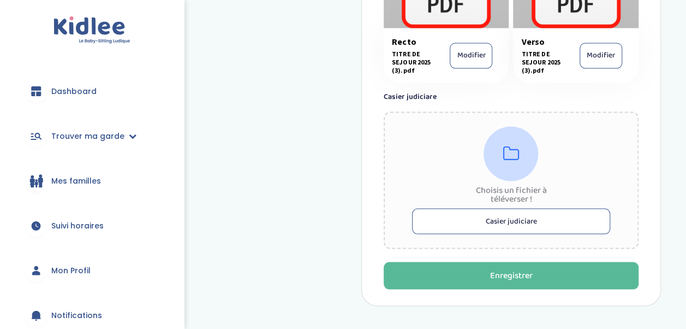
click at [539, 224] on button "Casier judiciare" at bounding box center [511, 221] width 198 height 26
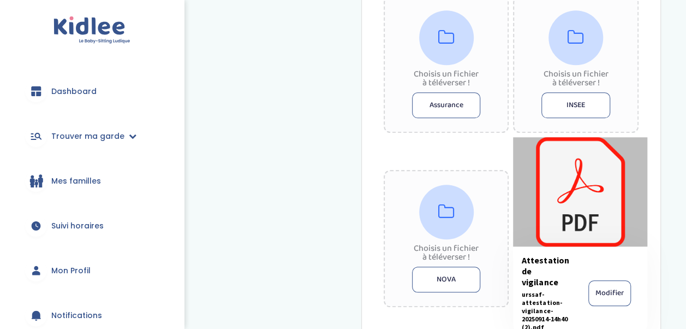
scroll to position [460, 0]
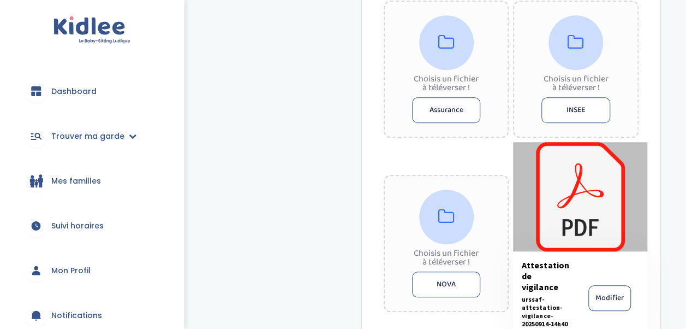
click at [460, 289] on button "NOVA" at bounding box center [446, 284] width 69 height 26
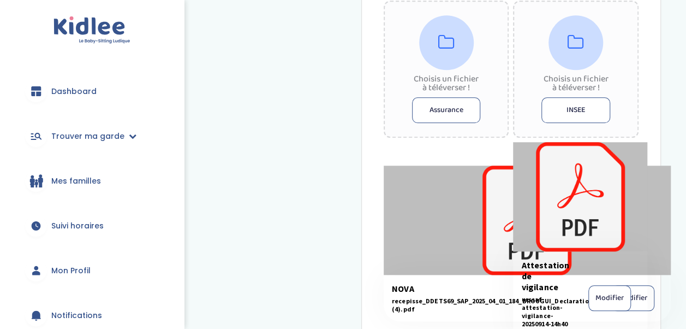
click at [600, 112] on button "INSEE" at bounding box center [576, 110] width 69 height 26
click at [567, 112] on button "INSEE" at bounding box center [576, 110] width 69 height 26
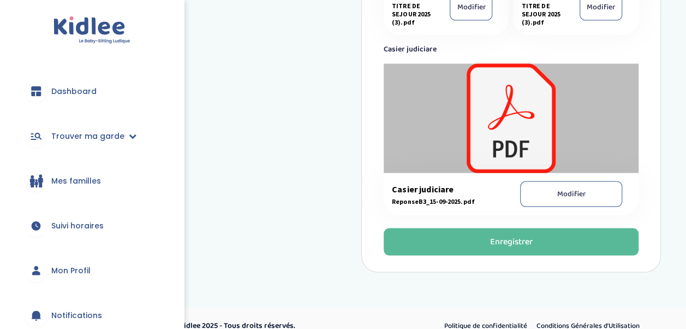
scroll to position [998, 0]
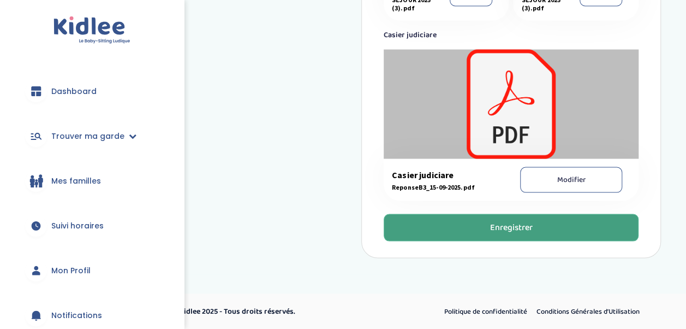
click at [525, 239] on button "Enregistrer" at bounding box center [511, 226] width 255 height 27
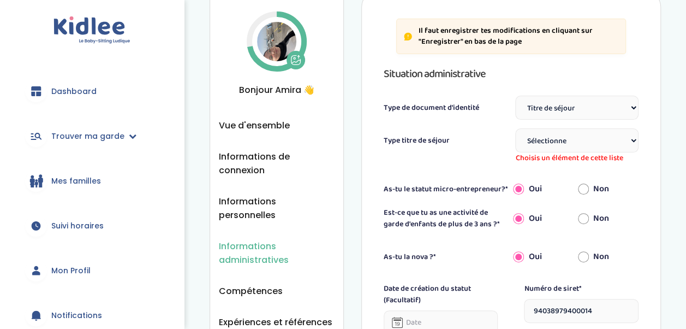
scroll to position [35, 0]
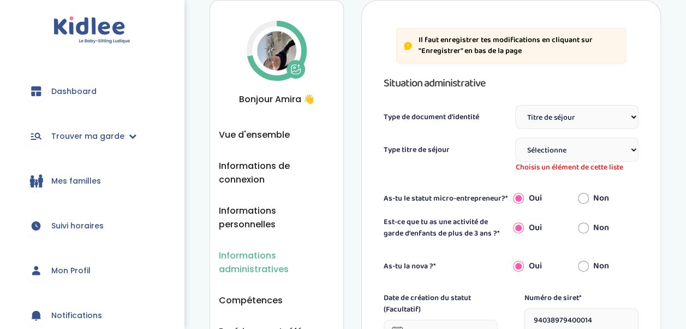
click at [585, 155] on select "Sélectionne TS Temporaire/ pluriannuel "Vie privée et familiale" TS Temporaire …" at bounding box center [576, 150] width 123 height 24
select select "Certificat de résidence algérien"
click at [515, 138] on select "Sélectionne TS Temporaire/ pluriannuel "Vie privée et familiale" TS Temporaire …" at bounding box center [576, 150] width 123 height 24
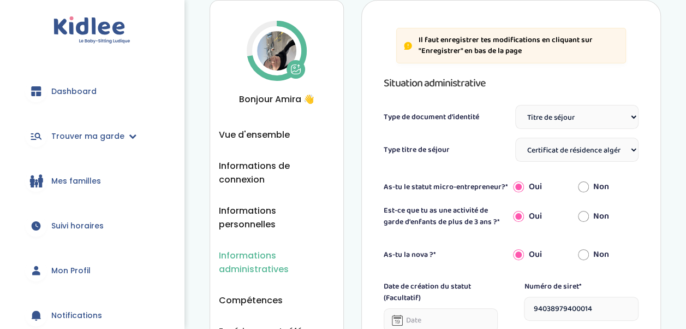
click at [562, 126] on select "Sélectionne Carte d'identité française ou Passeport français daté de moins de 5…" at bounding box center [576, 117] width 123 height 24
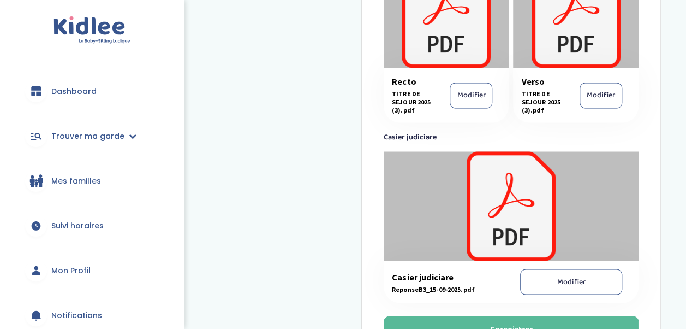
scroll to position [998, 0]
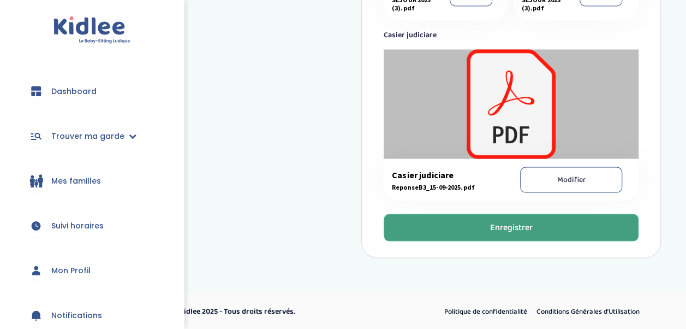
click at [497, 230] on div "Enregistrer" at bounding box center [511, 227] width 43 height 13
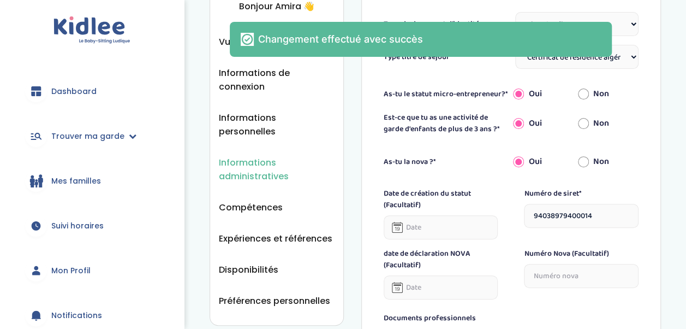
scroll to position [128, 0]
click at [254, 115] on span "Informations personnelles" at bounding box center [277, 124] width 116 height 27
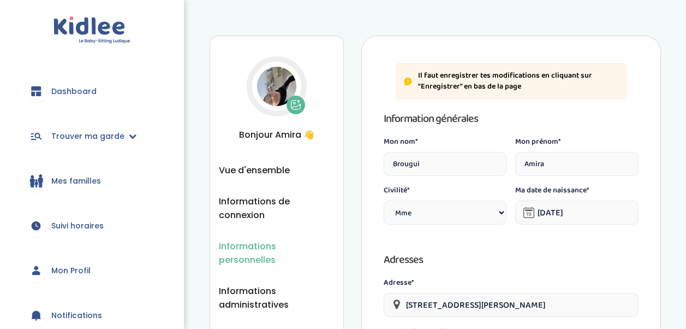
select select "1"
click at [251, 165] on span "Vue d'ensemble" at bounding box center [254, 170] width 71 height 14
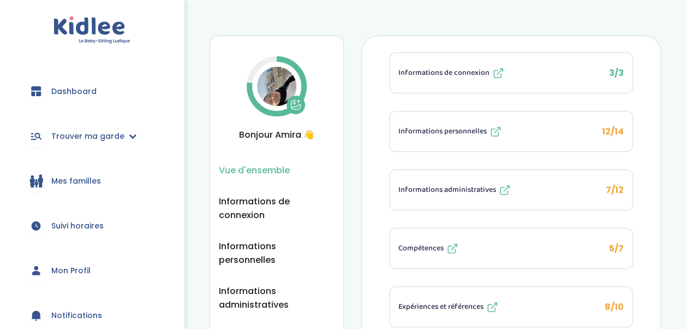
click at [450, 139] on button "Informations personnelles 12/14" at bounding box center [511, 131] width 243 height 40
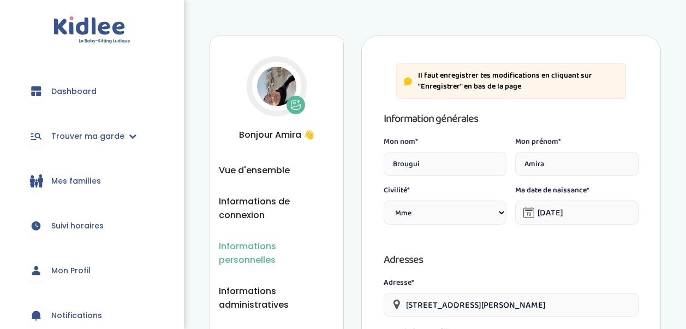
select select "1"
click at [275, 242] on span "Informations personnelles" at bounding box center [277, 252] width 116 height 27
select select "1"
click at [247, 170] on span "Vue d'ensemble" at bounding box center [254, 170] width 71 height 14
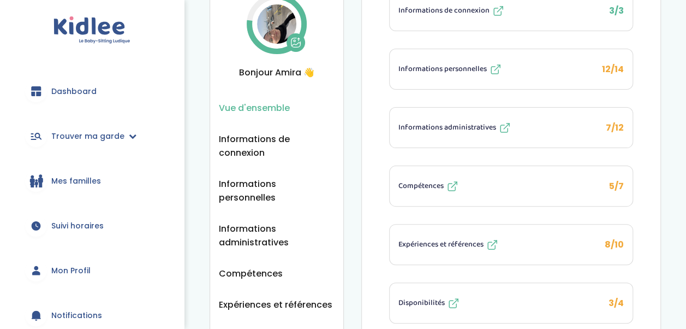
scroll to position [68, 0]
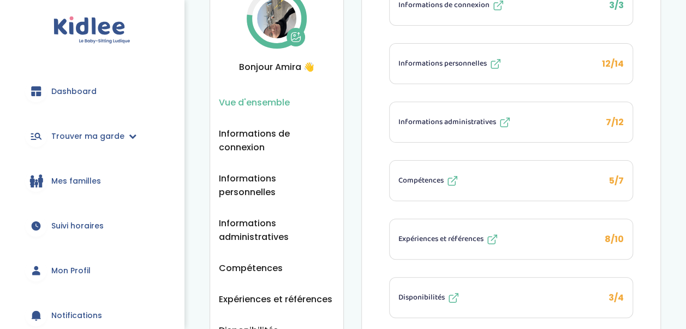
click at [426, 177] on span "Compétences" at bounding box center [421, 180] width 45 height 11
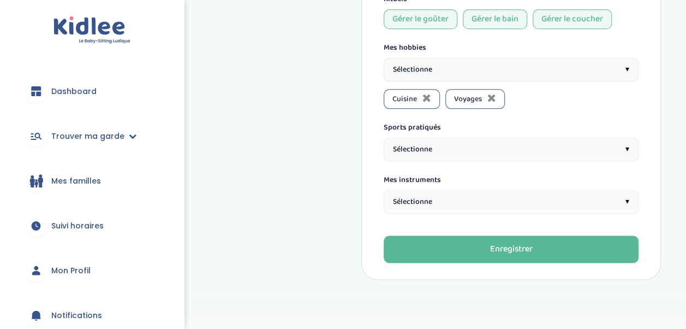
scroll to position [573, 0]
click at [475, 160] on div "Sélectionne ▾" at bounding box center [511, 148] width 255 height 23
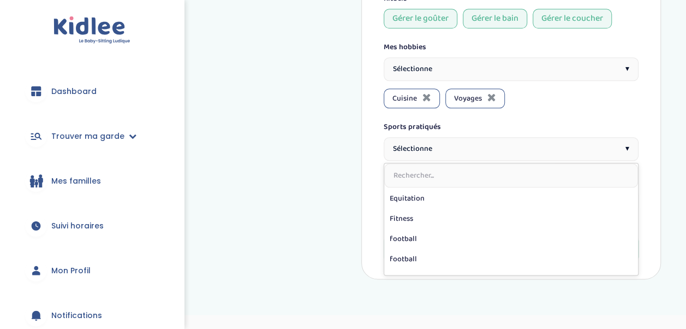
scroll to position [146, 0]
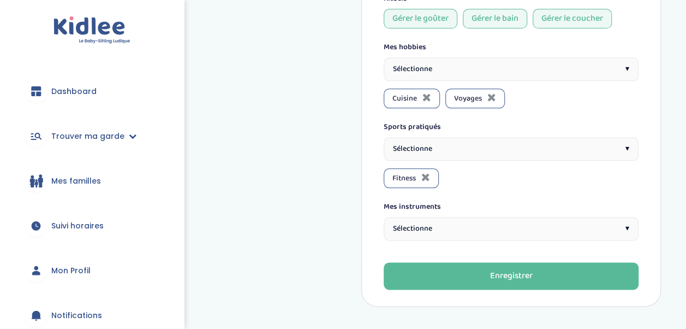
click at [447, 240] on div "Sélectionne ▾" at bounding box center [511, 228] width 255 height 23
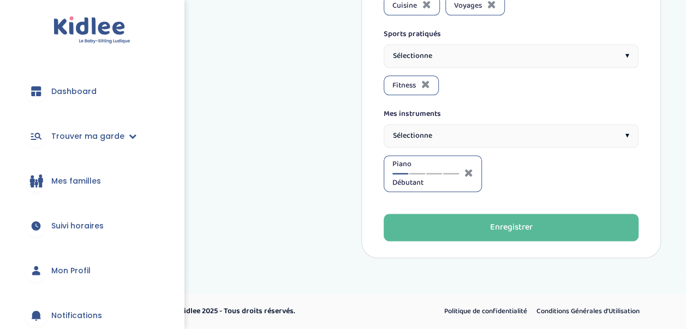
scroll to position [668, 0]
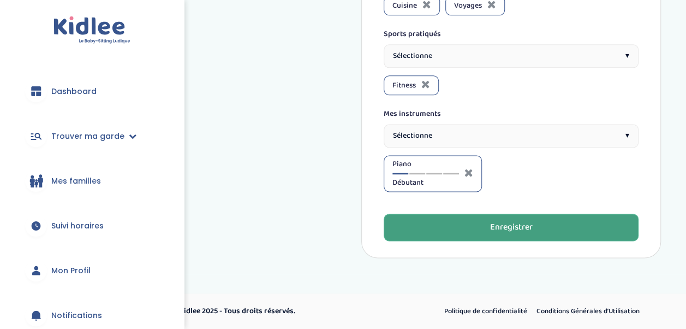
click at [450, 237] on button "Enregistrer" at bounding box center [511, 226] width 255 height 27
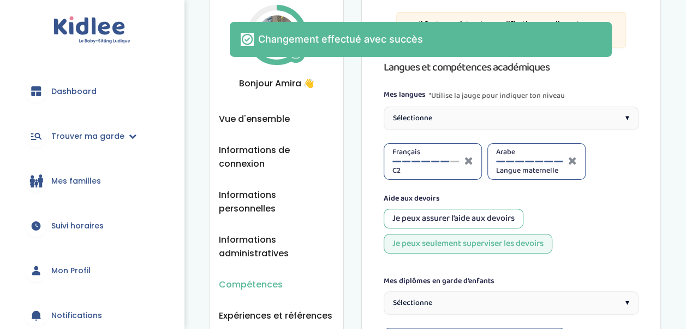
scroll to position [52, 0]
click at [283, 119] on span "Vue d'ensemble" at bounding box center [254, 118] width 71 height 14
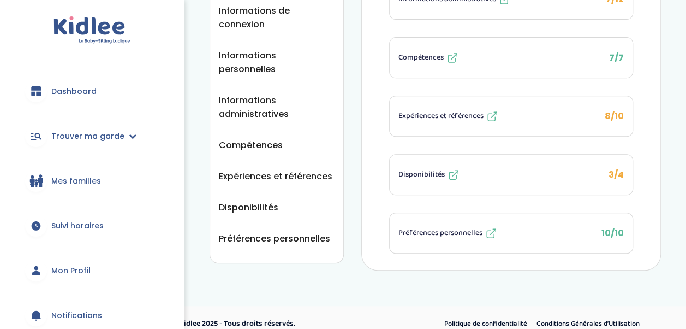
scroll to position [194, 0]
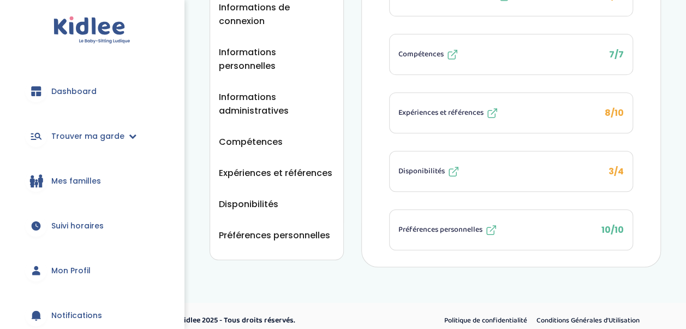
click at [453, 107] on span "Expériences et références" at bounding box center [441, 112] width 85 height 11
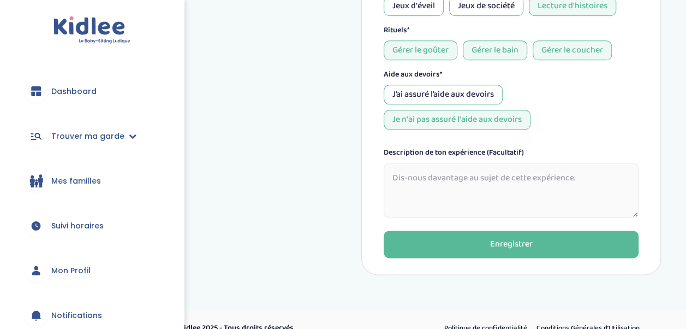
scroll to position [596, 0]
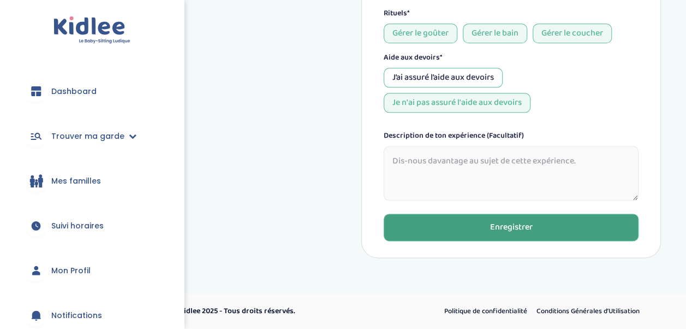
click at [480, 222] on button "Enregistrer" at bounding box center [511, 226] width 255 height 27
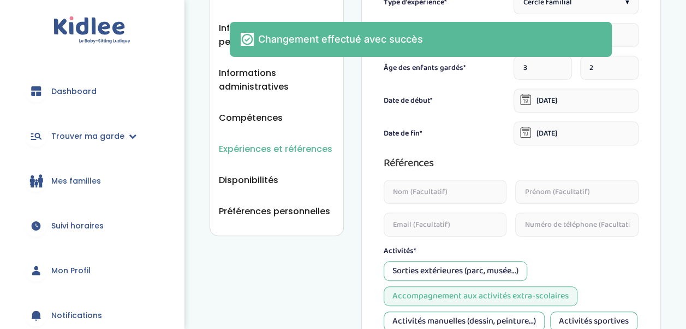
scroll to position [172, 0]
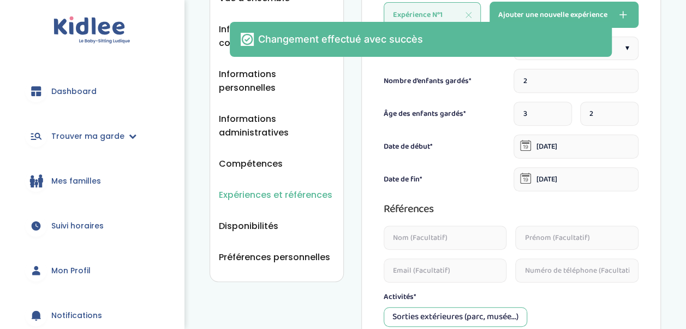
click at [301, 188] on li "Expériences et références" at bounding box center [277, 195] width 116 height 14
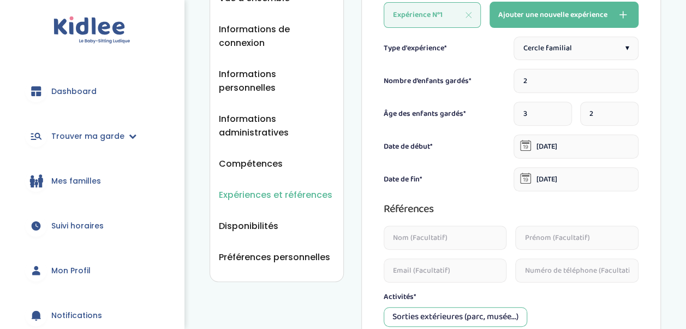
click at [294, 188] on span "Expériences et références" at bounding box center [276, 195] width 114 height 14
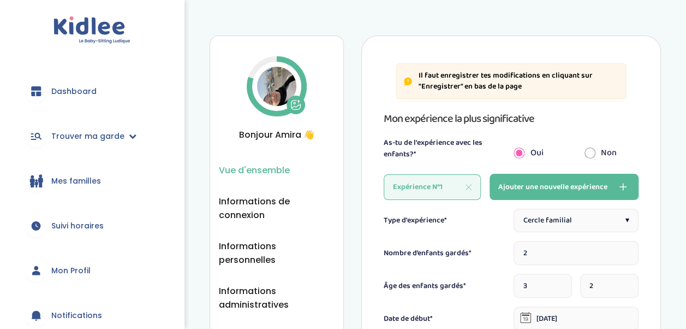
click at [262, 166] on span "Vue d'ensemble" at bounding box center [254, 170] width 71 height 14
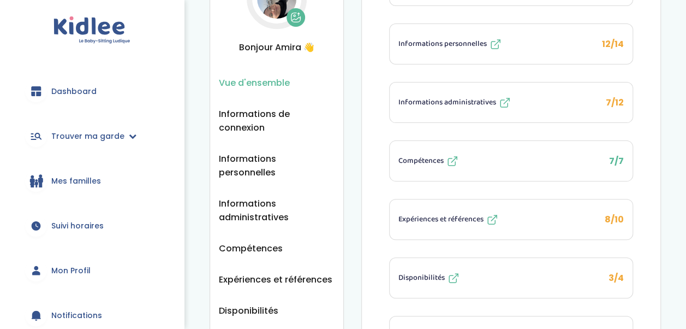
scroll to position [198, 0]
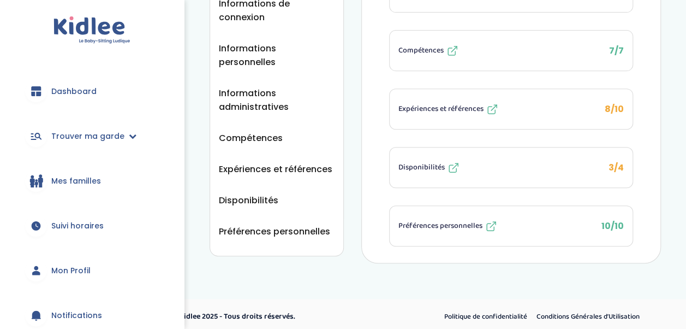
click at [423, 166] on span "Disponibilités" at bounding box center [422, 167] width 46 height 11
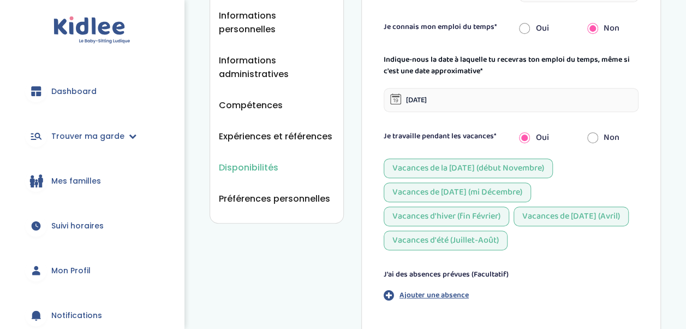
scroll to position [250, 0]
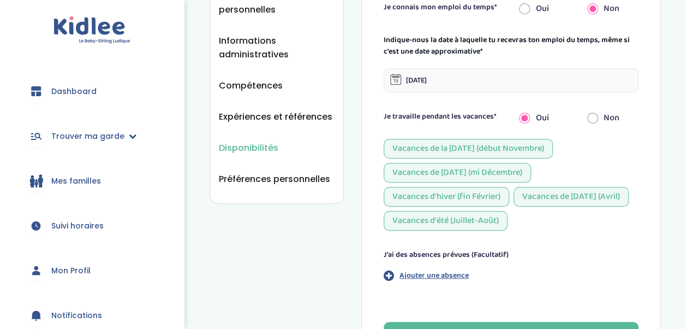
click at [95, 140] on span "Trouver ma garde" at bounding box center [87, 135] width 73 height 11
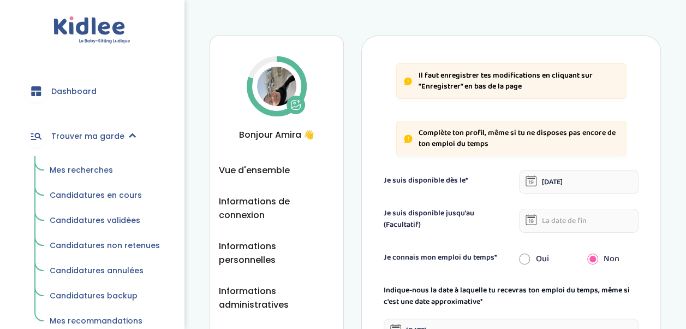
click at [97, 171] on span "Mes recherches" at bounding box center [81, 169] width 63 height 11
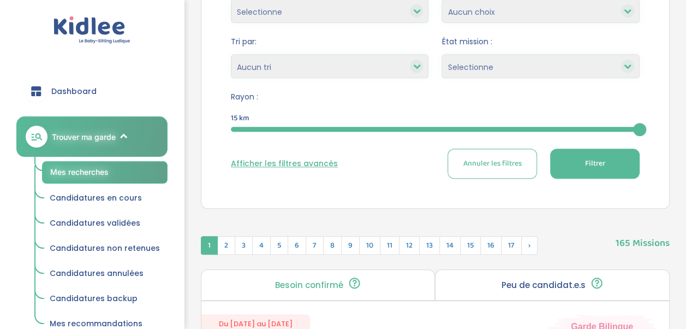
scroll to position [241, 0]
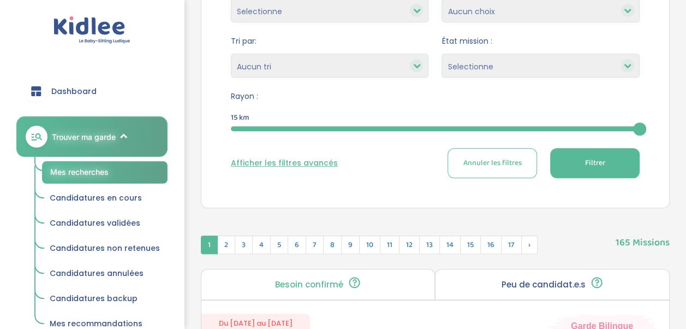
click at [604, 160] on span "Filtrer" at bounding box center [595, 162] width 20 height 11
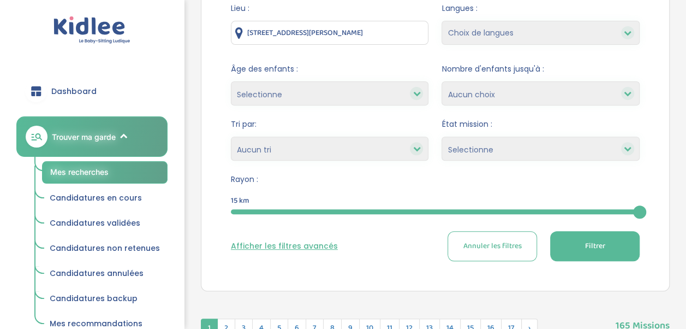
scroll to position [164, 0]
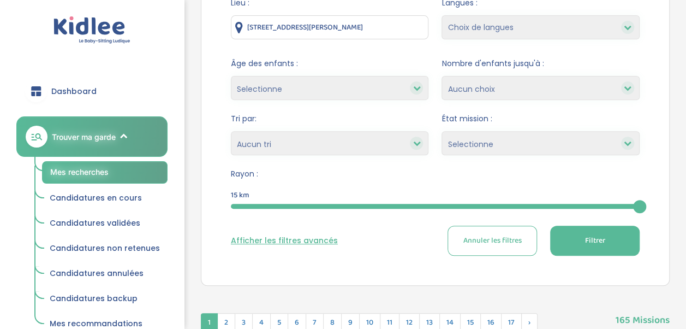
click at [442, 207] on div at bounding box center [435, 206] width 409 height 5
click at [361, 213] on form "Lieu : 56 Rue Gabriel Péri, Levallois-Perret, France Langues : Choix de langues…" at bounding box center [435, 126] width 409 height 258
click at [291, 205] on div at bounding box center [367, 206] width 272 height 5
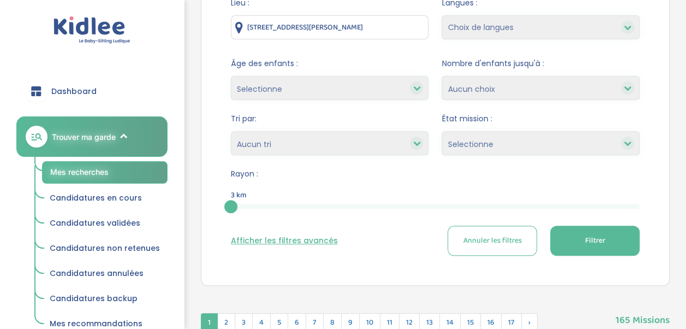
click at [584, 237] on button "Filtrer" at bounding box center [595, 240] width 90 height 30
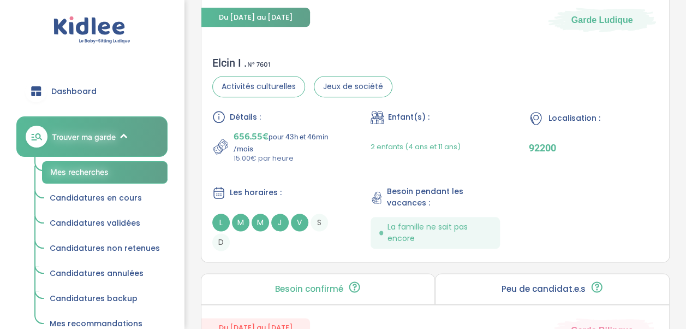
scroll to position [548, 0]
click at [446, 230] on span "La famille ne sait pas encore" at bounding box center [440, 232] width 104 height 23
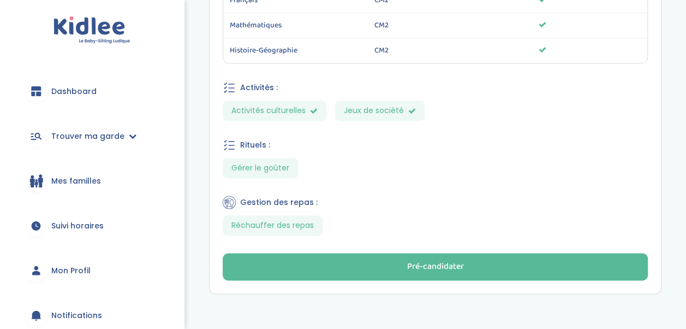
scroll to position [714, 0]
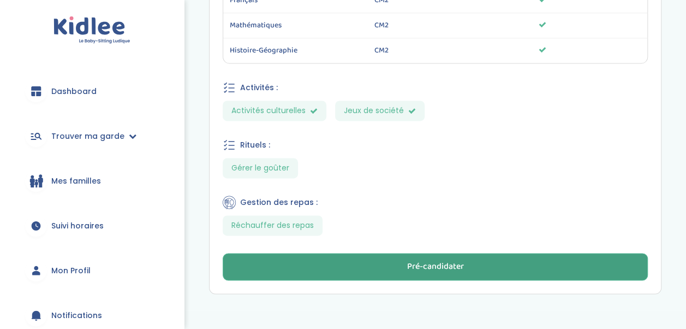
click at [439, 263] on div "Pré-candidater" at bounding box center [435, 266] width 57 height 13
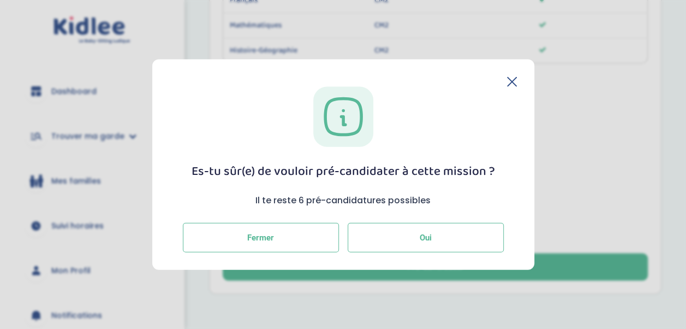
click at [422, 238] on span "Oui" at bounding box center [426, 237] width 12 height 10
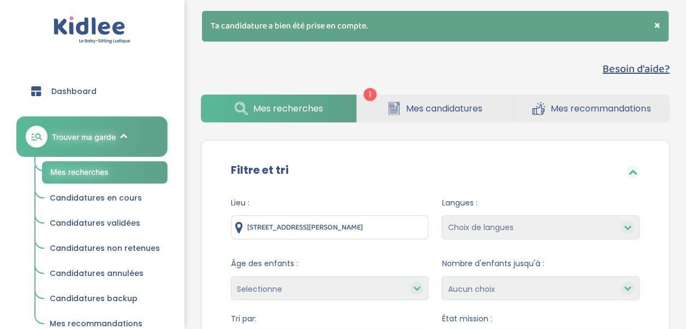
click at [444, 118] on link "Mes candidatures" at bounding box center [435, 108] width 156 height 28
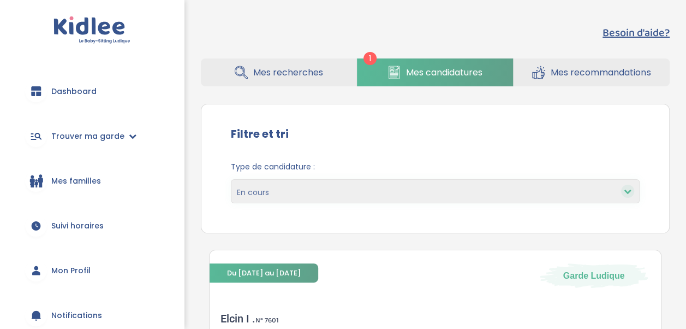
click at [275, 76] on span "Mes recherches" at bounding box center [288, 73] width 70 height 14
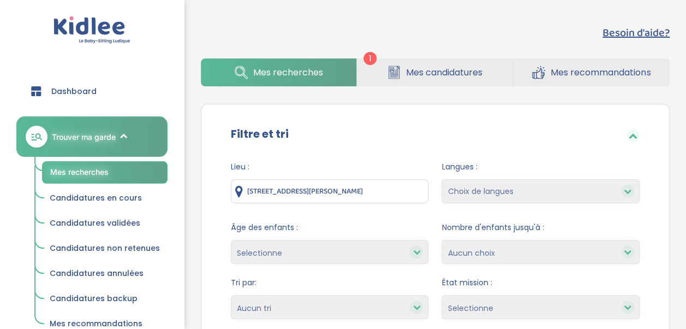
click at [275, 76] on span "Mes recherches" at bounding box center [288, 73] width 70 height 14
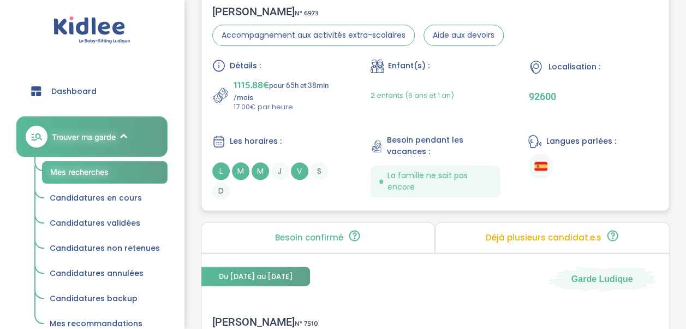
scroll to position [604, 0]
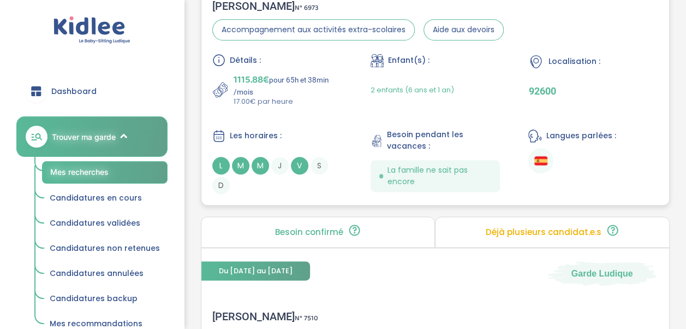
click at [449, 167] on span "La famille ne sait pas encore" at bounding box center [440, 175] width 104 height 23
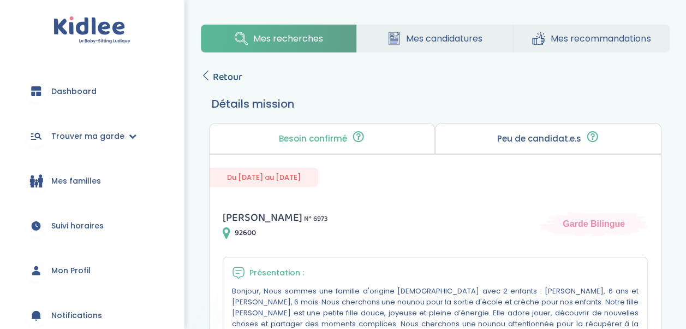
click at [223, 76] on span "Retour" at bounding box center [227, 76] width 29 height 15
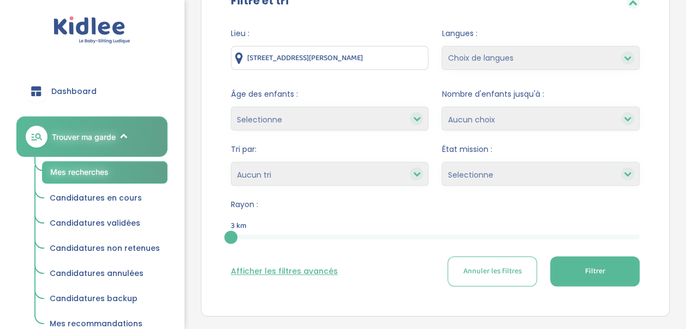
scroll to position [154, 0]
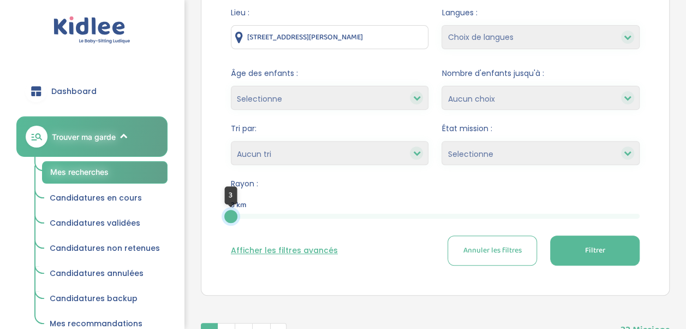
drag, startPoint x: 236, startPoint y: 217, endPoint x: 205, endPoint y: 216, distance: 30.6
click at [205, 216] on div "Filtre et tri Lieu : 56 Rue Gabriel Péri, Levallois-Perret, France Langues : Ch…" at bounding box center [435, 123] width 469 height 346
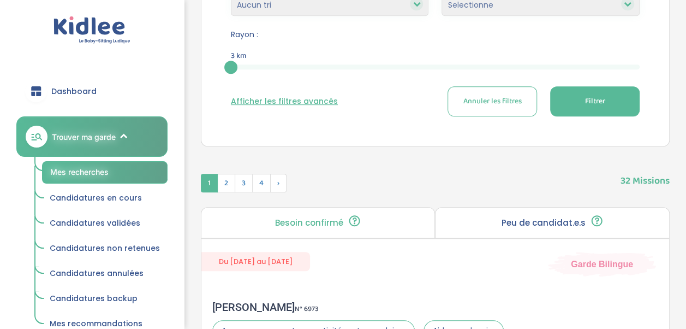
scroll to position [302, 0]
click at [300, 100] on button "Afficher les filtres avancés" at bounding box center [284, 101] width 107 height 11
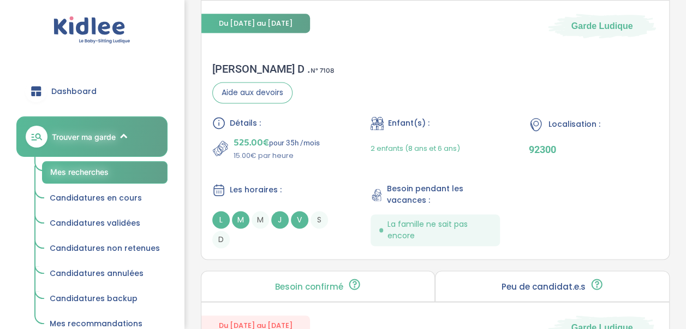
scroll to position [2799, 0]
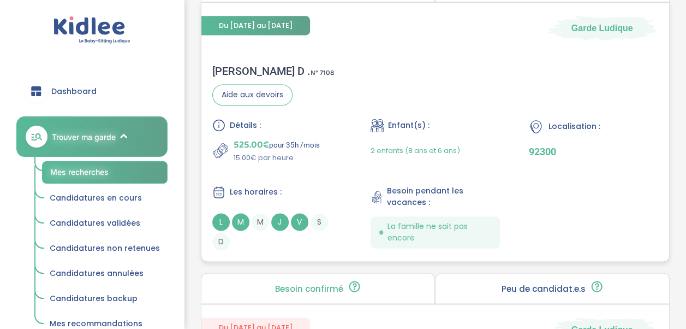
click at [452, 221] on span "La famille ne sait pas encore" at bounding box center [440, 232] width 104 height 23
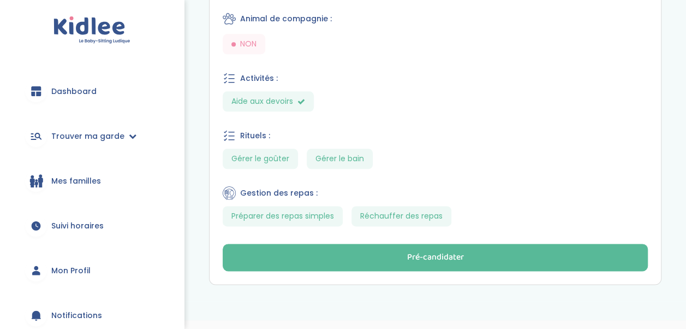
scroll to position [575, 0]
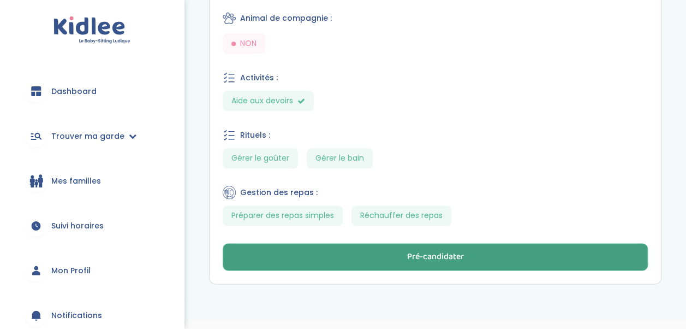
click at [448, 243] on button "Pré-candidater" at bounding box center [435, 256] width 425 height 27
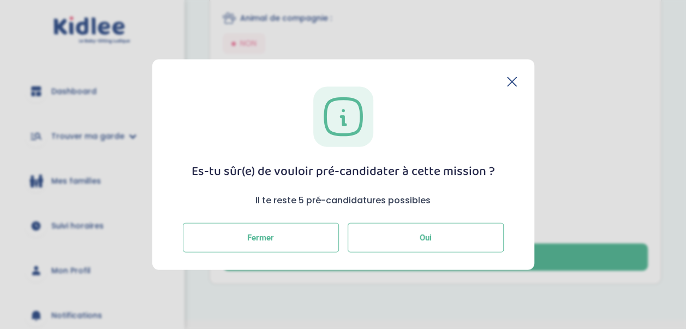
click at [429, 240] on span "Oui" at bounding box center [426, 237] width 12 height 10
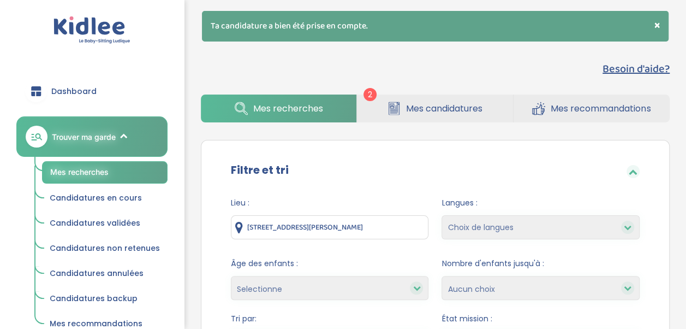
click at [436, 106] on span "Mes candidatures" at bounding box center [444, 109] width 76 height 14
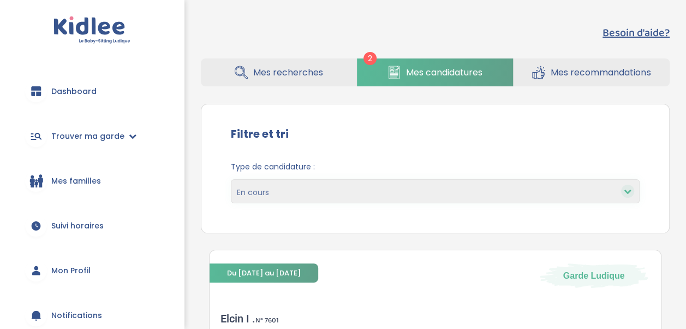
click at [263, 70] on span "Mes recherches" at bounding box center [288, 73] width 70 height 14
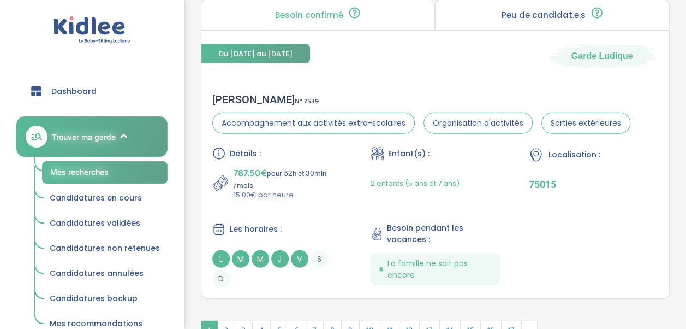
scroll to position [3354, 0]
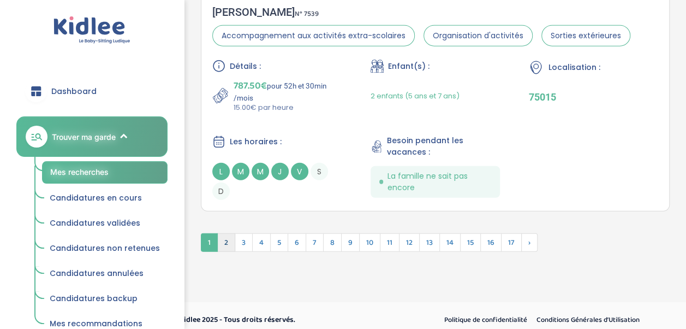
click at [221, 233] on span "2" at bounding box center [226, 242] width 18 height 19
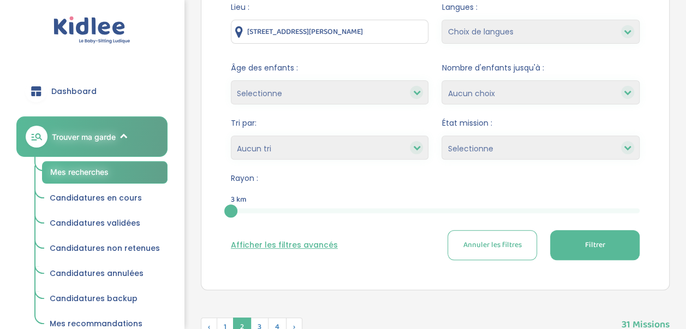
scroll to position [157, 0]
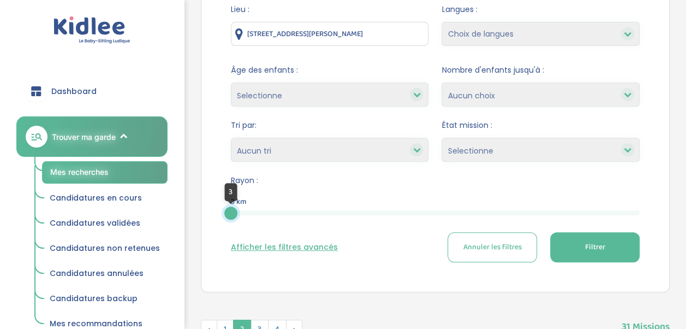
drag, startPoint x: 231, startPoint y: 207, endPoint x: 215, endPoint y: 205, distance: 17.1
click at [215, 205] on div "Lieu : 56 Rue Gabriel Péri, Levallois-Perret, France Langues : Choix de langues…" at bounding box center [436, 137] width 442 height 283
click at [585, 243] on span "Filtrer" at bounding box center [595, 246] width 20 height 11
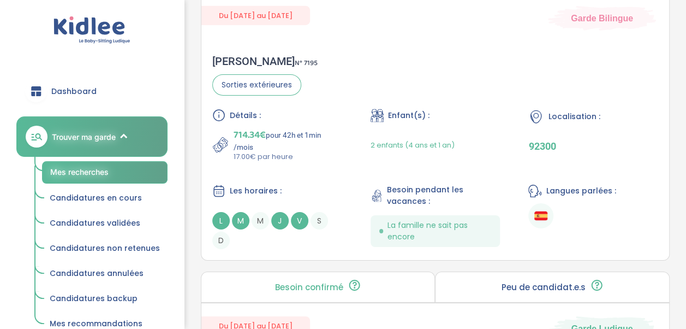
scroll to position [1780, 0]
click at [461, 220] on span "La famille ne sait pas encore" at bounding box center [440, 231] width 104 height 23
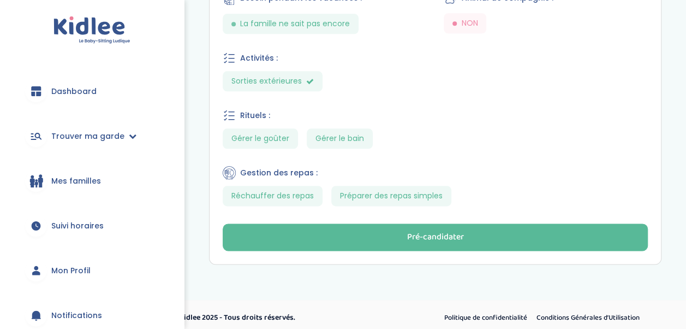
scroll to position [574, 0]
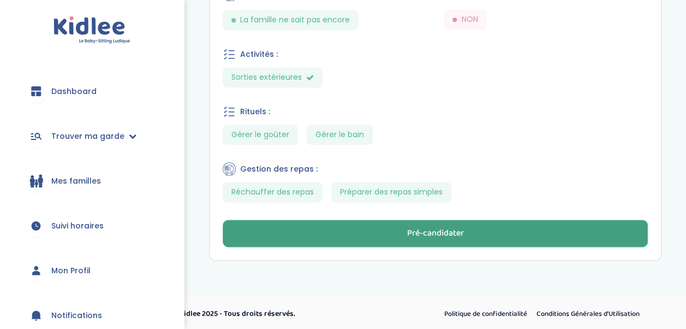
click at [474, 237] on button "Pré-candidater" at bounding box center [435, 232] width 425 height 27
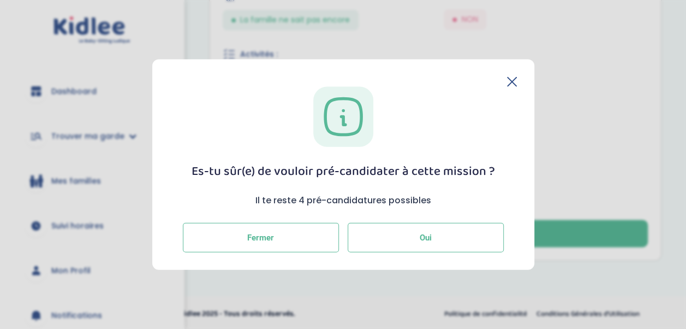
click at [446, 242] on button "Oui" at bounding box center [426, 236] width 156 height 29
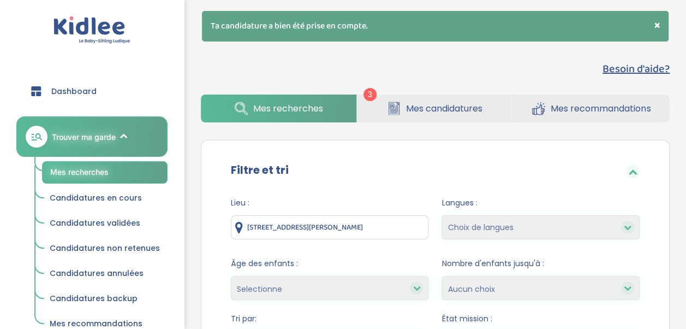
click at [259, 114] on span "Mes recherches" at bounding box center [288, 109] width 70 height 14
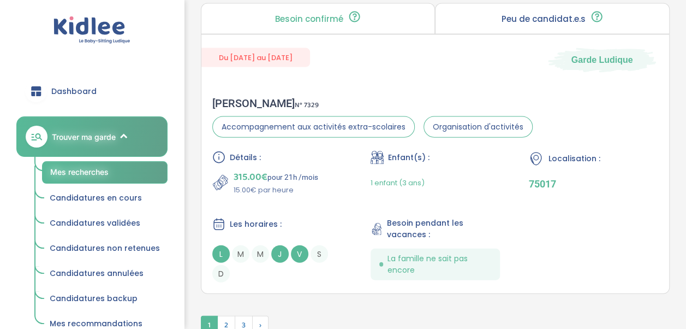
scroll to position [3307, 0]
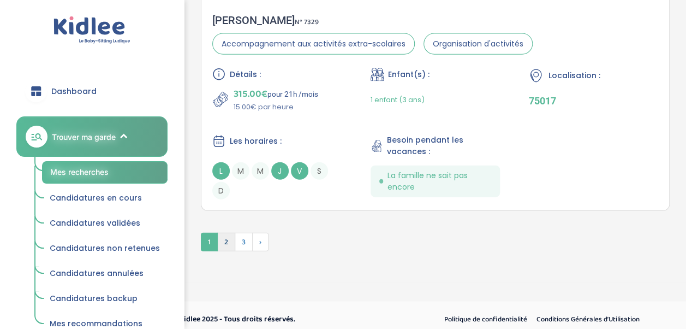
click at [223, 234] on span "2" at bounding box center [226, 242] width 18 height 19
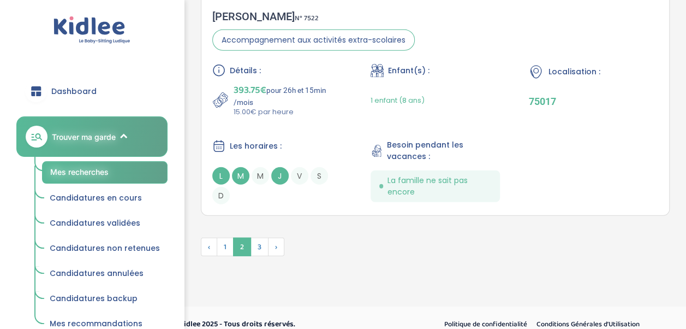
scroll to position [3356, 0]
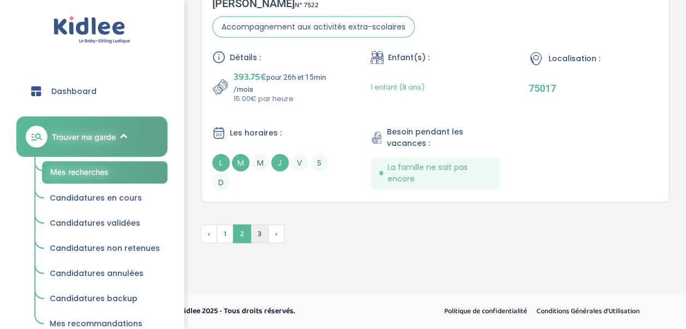
click at [255, 239] on span "3" at bounding box center [260, 233] width 18 height 19
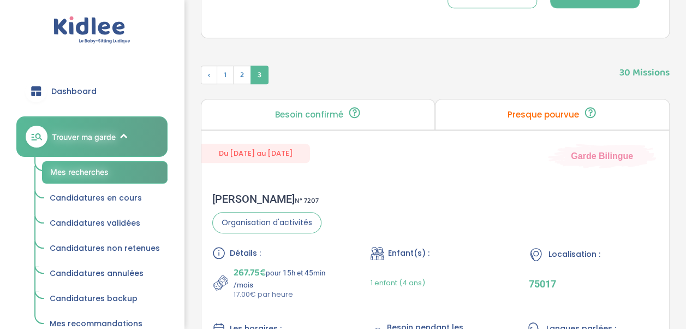
scroll to position [0, 0]
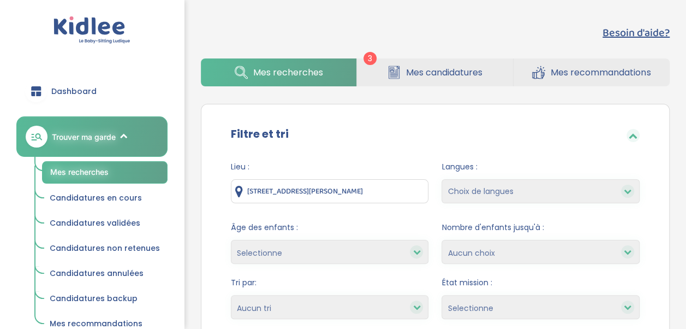
click at [472, 76] on span "Mes candidatures" at bounding box center [444, 73] width 76 height 14
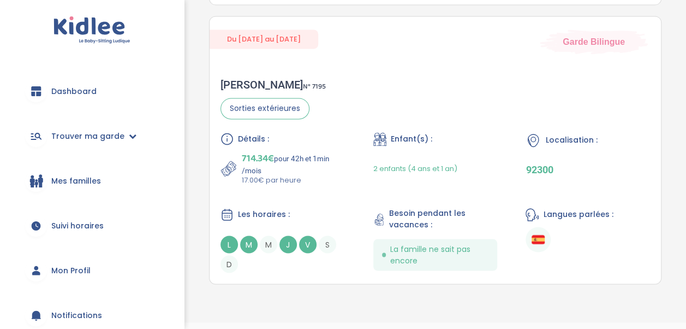
scroll to position [810, 0]
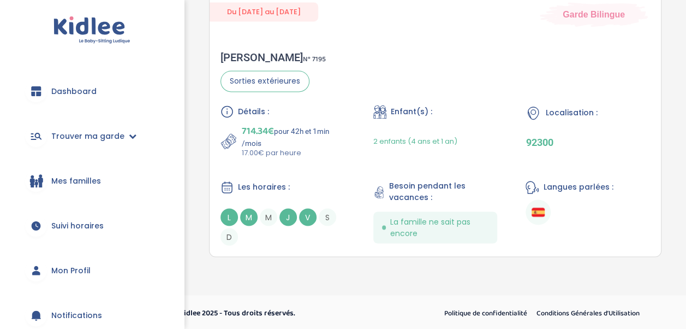
click at [82, 92] on span "Dashboard" at bounding box center [73, 91] width 45 height 11
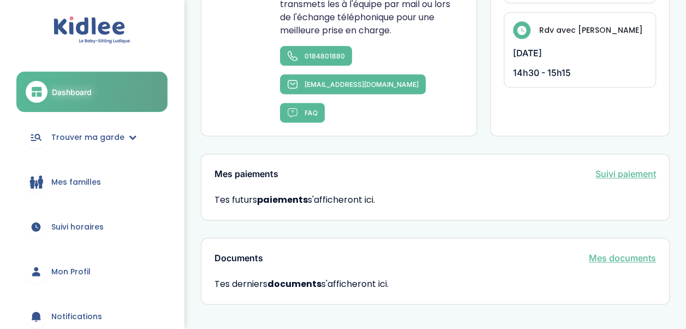
scroll to position [692, 0]
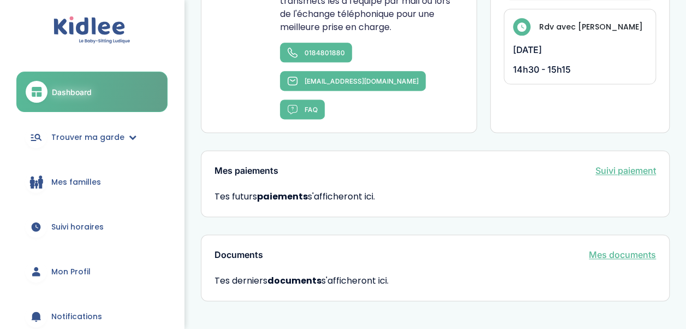
click at [611, 248] on link "Mes documents" at bounding box center [622, 254] width 67 height 13
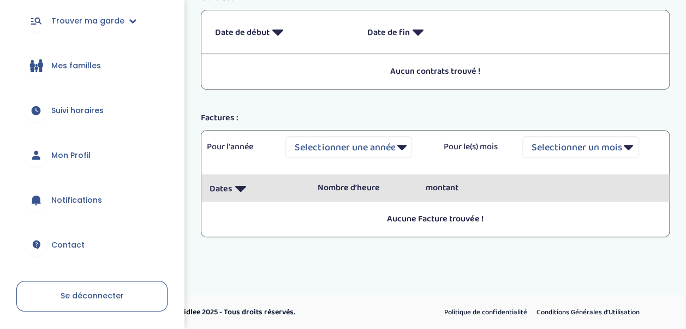
scroll to position [116, 0]
click at [69, 165] on link "Mon Profil" at bounding box center [91, 154] width 151 height 39
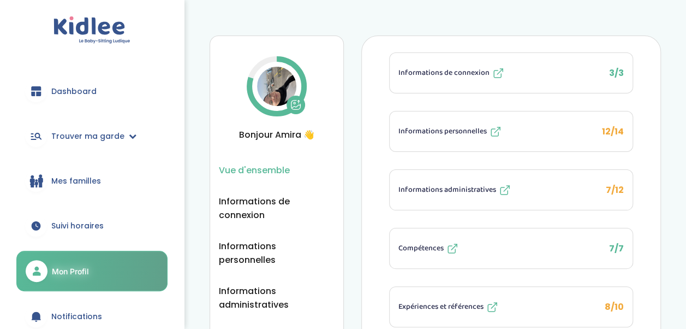
click at [271, 168] on span "Vue d'ensemble" at bounding box center [254, 170] width 71 height 14
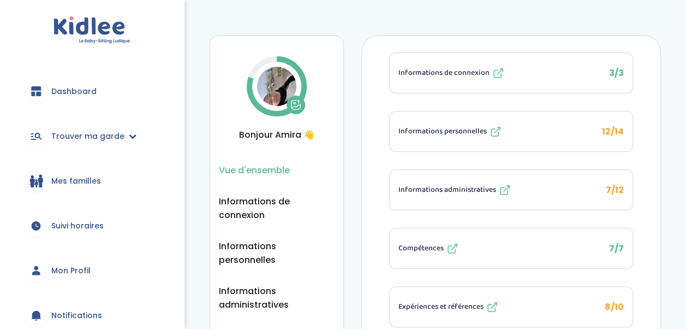
click at [88, 31] on img at bounding box center [91, 30] width 77 height 28
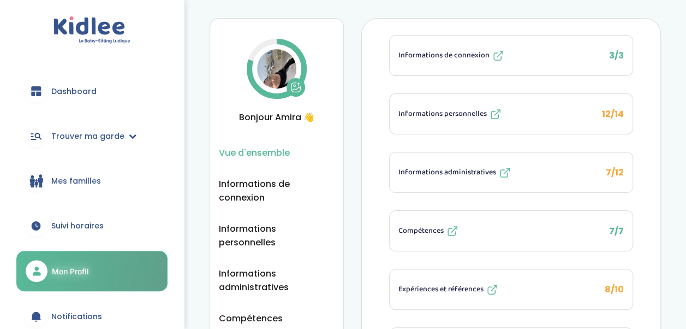
scroll to position [17, 0]
click at [126, 141] on link "Trouver ma garde" at bounding box center [91, 135] width 151 height 39
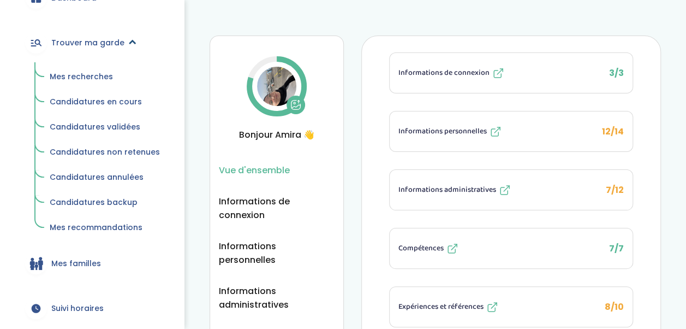
scroll to position [112, 0]
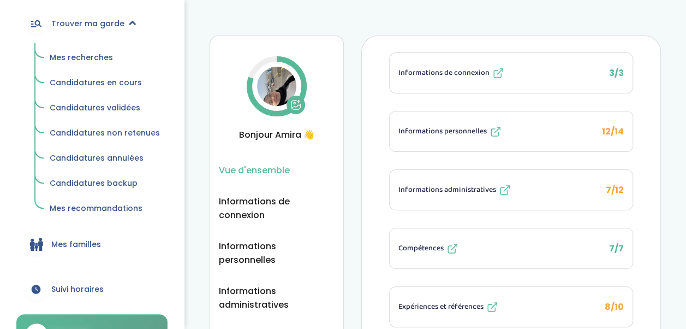
click at [86, 242] on span "Mes familles" at bounding box center [76, 244] width 50 height 11
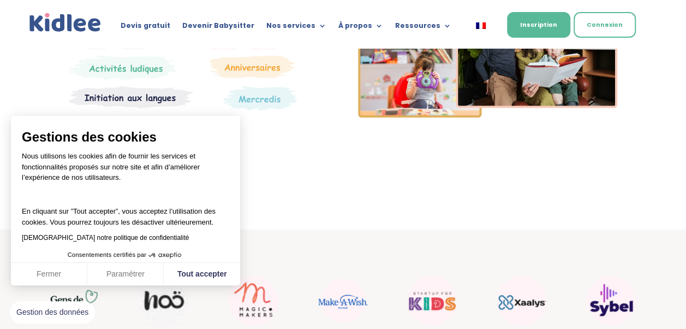
scroll to position [211, 0]
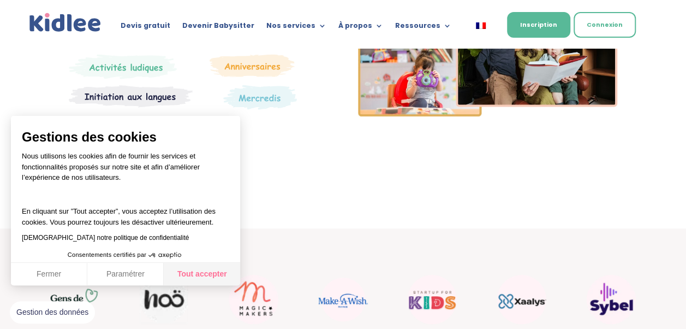
click at [195, 271] on button "Tout accepter" at bounding box center [202, 274] width 76 height 23
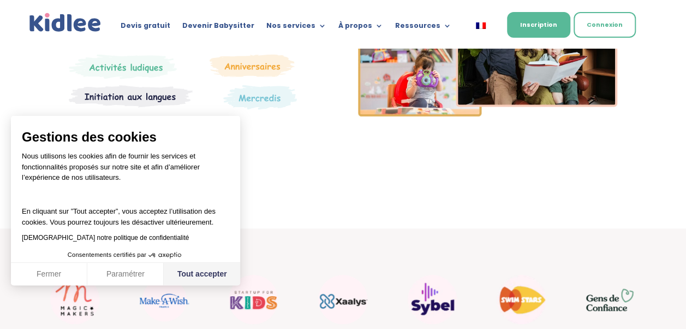
checkbox input "true"
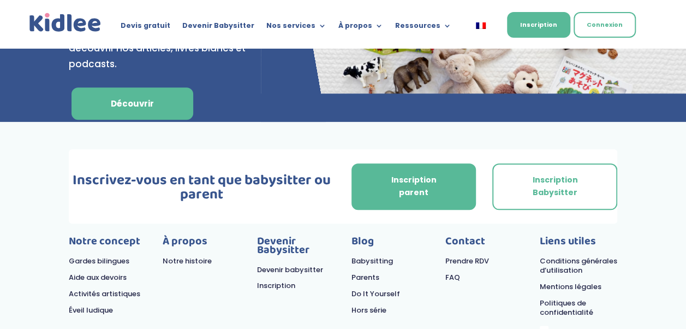
scroll to position [4697, 0]
